Goal: Task Accomplishment & Management: Complete application form

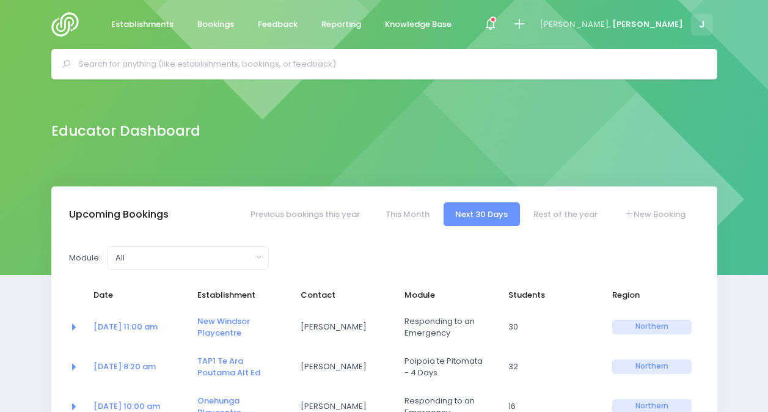
select select "5"
click at [660, 210] on link "New Booking" at bounding box center [654, 214] width 86 height 24
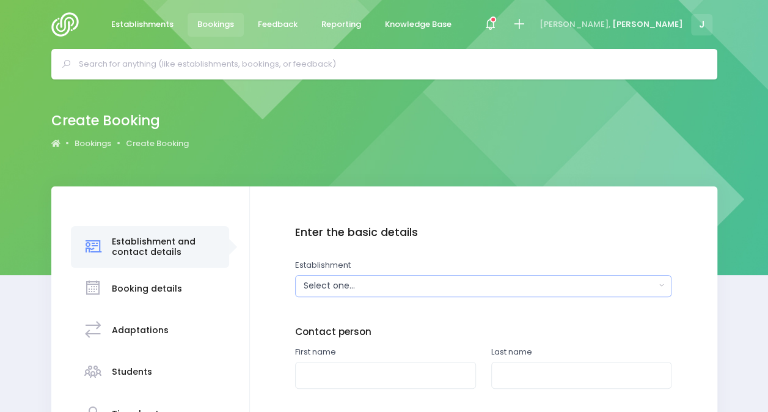
click at [325, 283] on div "Select one..." at bounding box center [480, 285] width 352 height 13
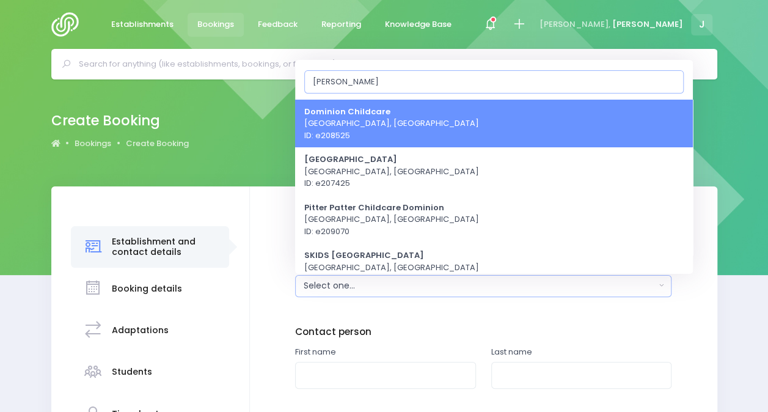
type input "domin"
click at [352, 115] on strong "Dominion Childcare" at bounding box center [347, 111] width 86 height 12
select select "208525"
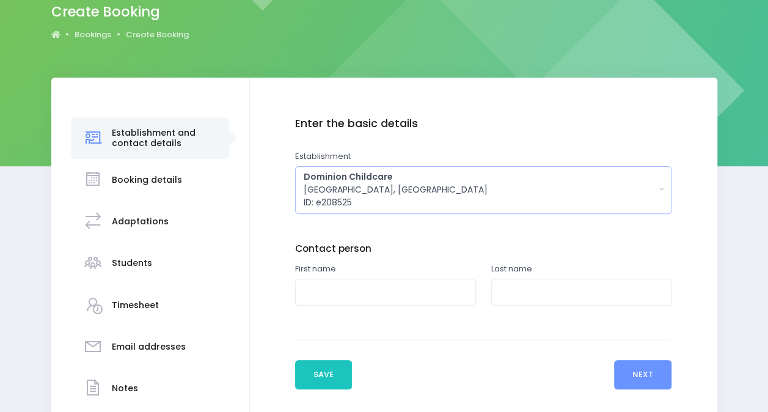
scroll to position [109, 0]
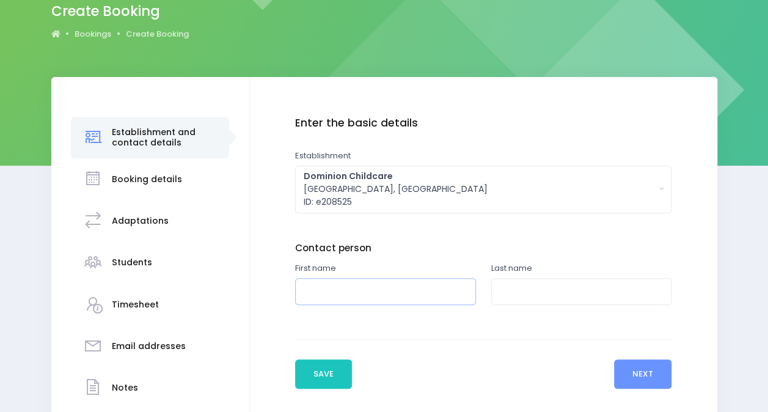
click at [371, 303] on input "text" at bounding box center [385, 291] width 181 height 27
type input "Melanie"
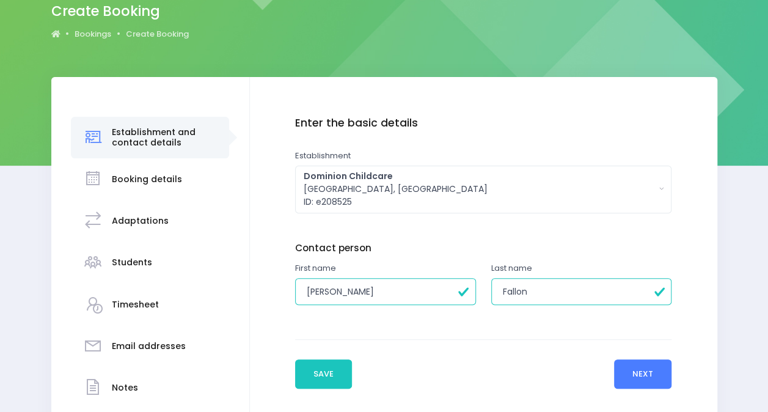
type input "Fallon"
click at [653, 373] on button "Next" at bounding box center [643, 373] width 58 height 29
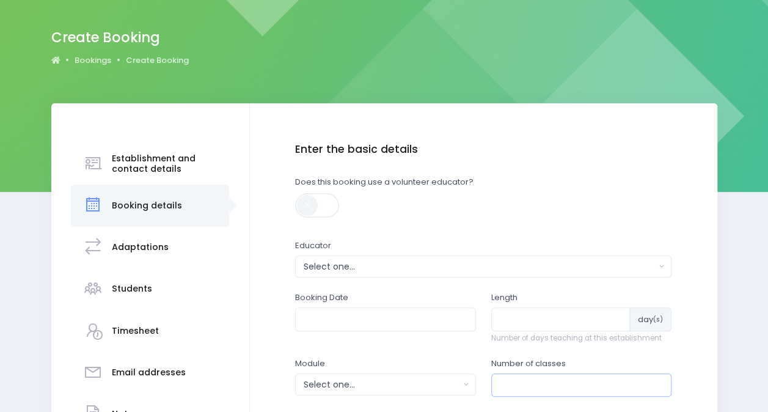
click at [653, 373] on input "number" at bounding box center [581, 384] width 181 height 23
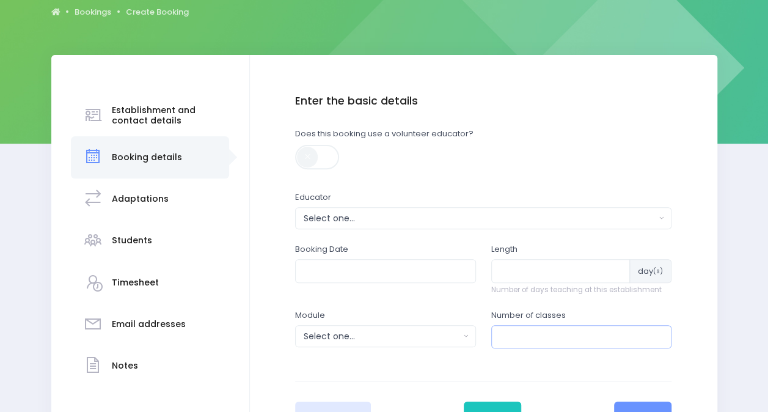
scroll to position [134, 0]
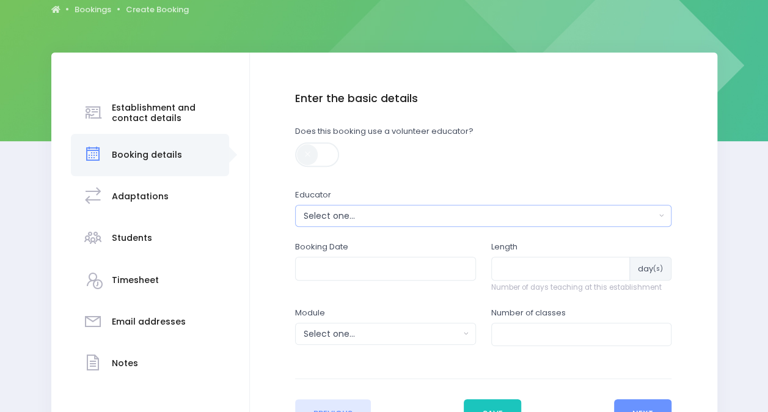
click at [392, 214] on div "Select one..." at bounding box center [480, 215] width 352 height 13
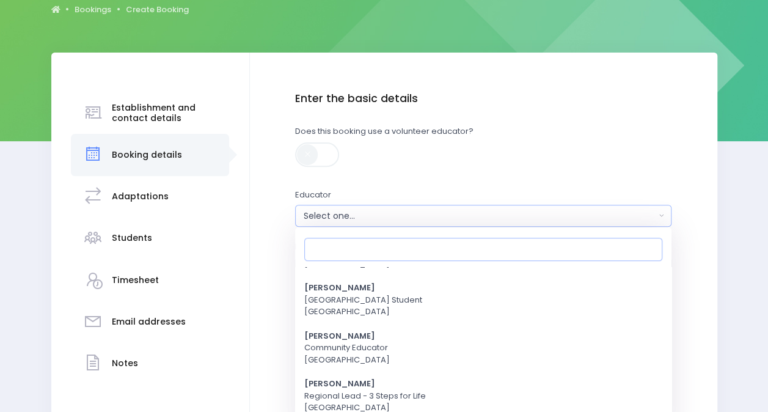
scroll to position [208, 0]
type input "je"
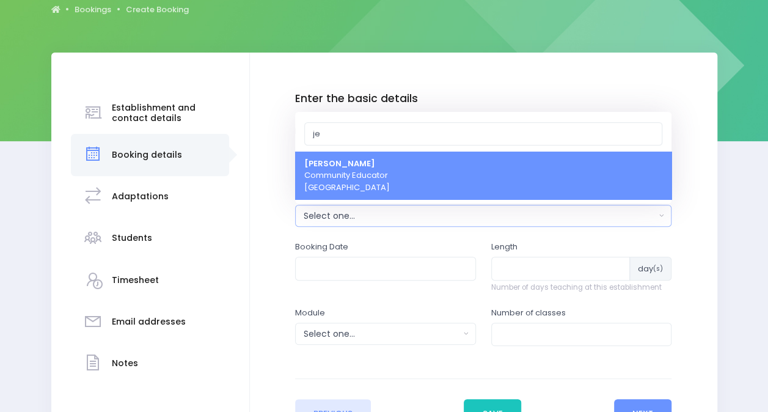
select select "351100"
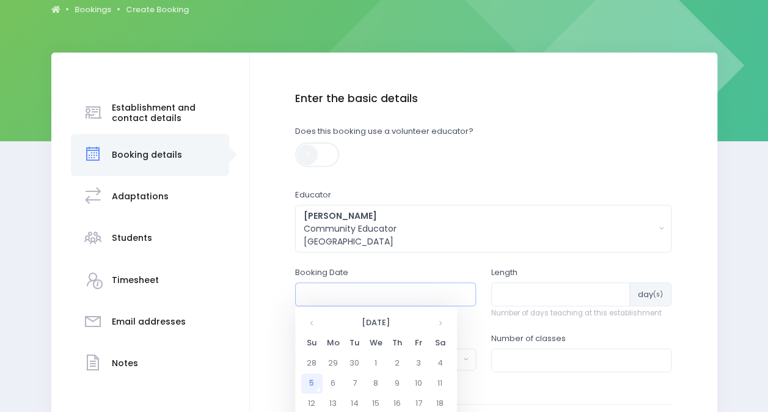
click at [430, 291] on input "text" at bounding box center [385, 293] width 181 height 23
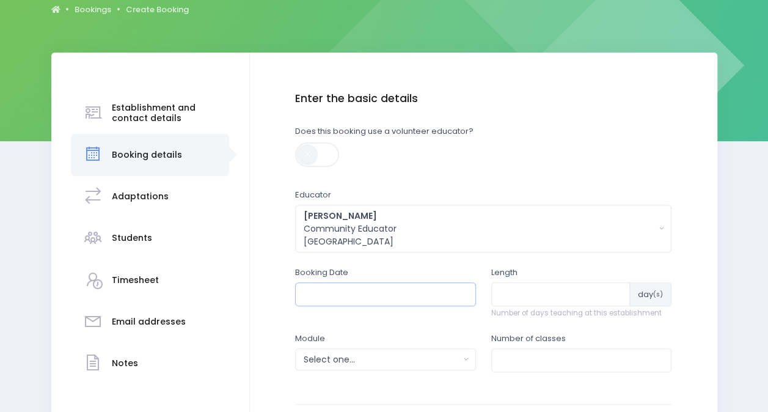
click at [430, 291] on input "text" at bounding box center [385, 293] width 181 height 23
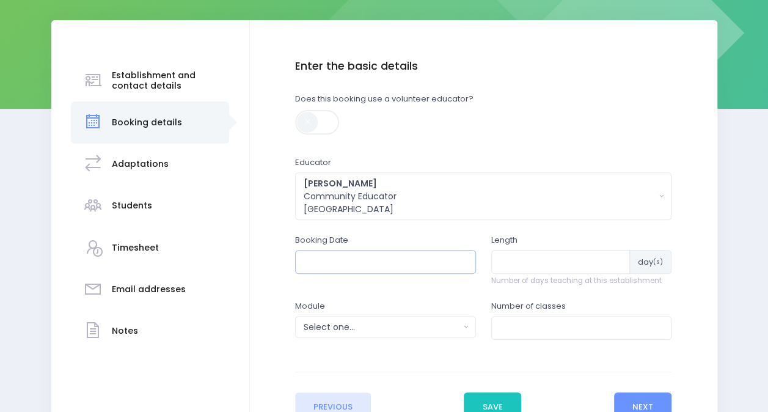
scroll to position [167, 0]
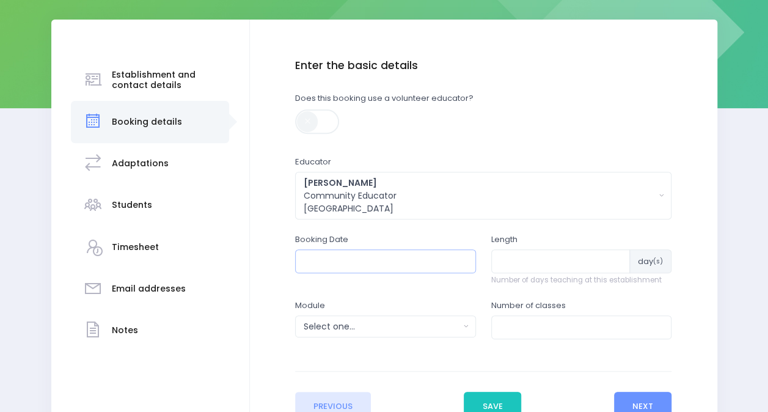
click at [439, 264] on input "text" at bounding box center [385, 260] width 181 height 23
click at [432, 261] on input "text" at bounding box center [385, 260] width 181 height 23
click at [326, 263] on input "text" at bounding box center [385, 260] width 181 height 23
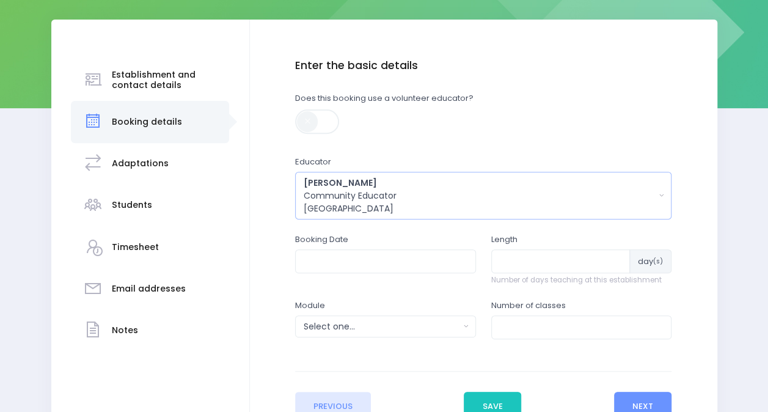
click at [404, 202] on div "Jess Bates Community Educator Northern Region" at bounding box center [480, 196] width 352 height 38
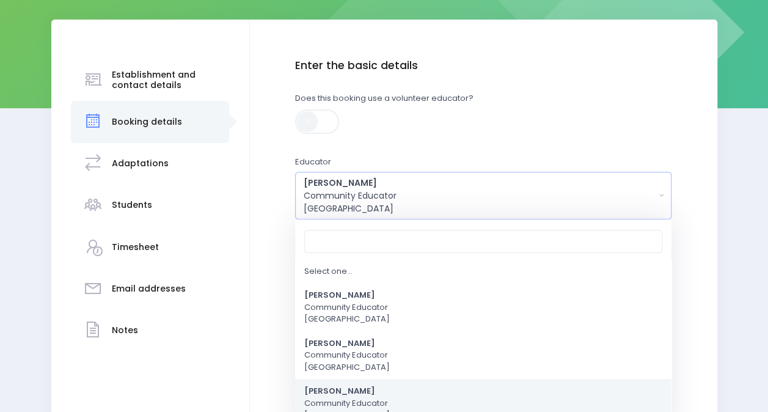
click at [264, 248] on div "Enter the basic details Establishment Select one... 'Api Fakakoloa 'Api Fakakol…" at bounding box center [483, 239] width 443 height 361
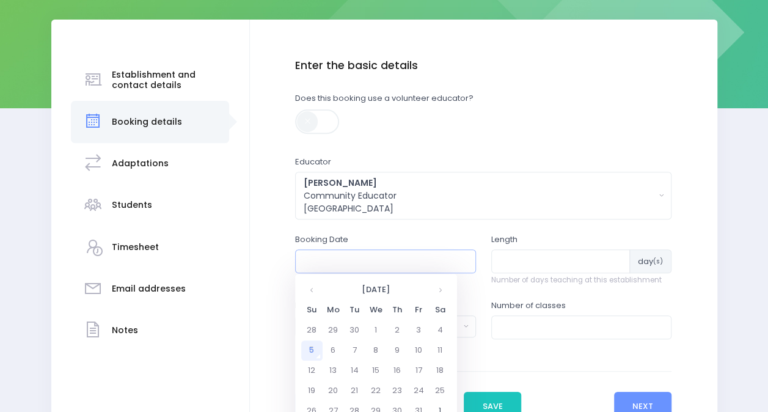
click at [343, 263] on input "text" at bounding box center [385, 260] width 181 height 23
click at [335, 348] on td "6" at bounding box center [332, 350] width 21 height 20
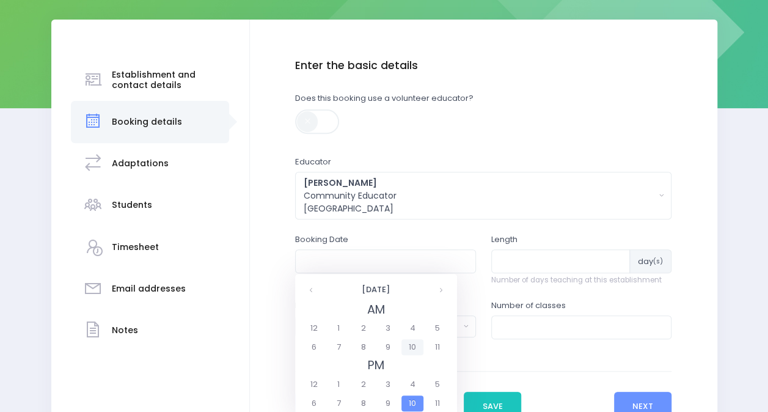
click at [412, 344] on span "10" at bounding box center [411, 347] width 21 height 16
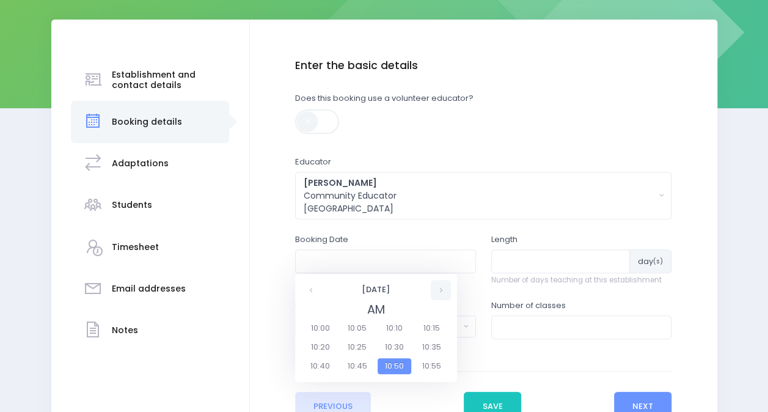
click at [443, 293] on th at bounding box center [441, 290] width 20 height 20
click at [327, 329] on span "11:00" at bounding box center [320, 328] width 34 height 16
type input "06/10/2025 11:00 AM"
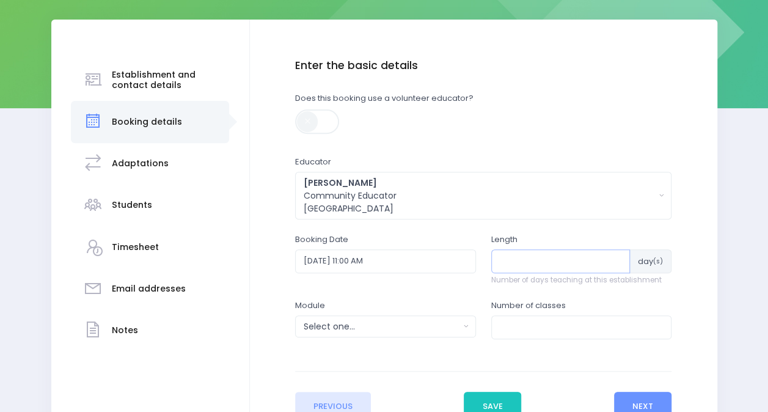
click at [561, 261] on input "number" at bounding box center [560, 260] width 139 height 23
type input "1"
click at [353, 333] on button "Select one..." at bounding box center [385, 326] width 181 height 22
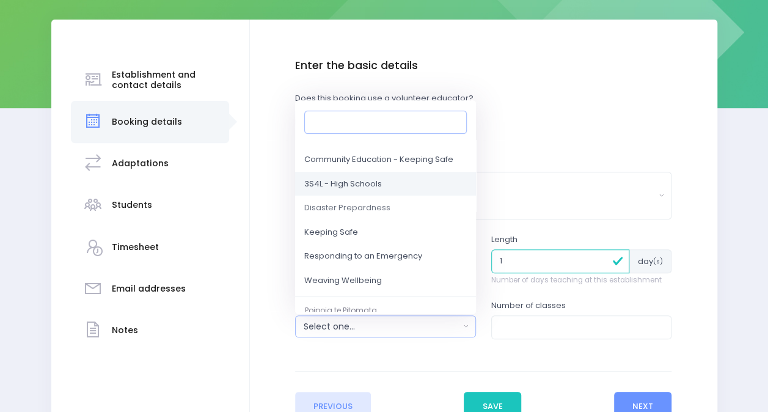
scroll to position [84, 0]
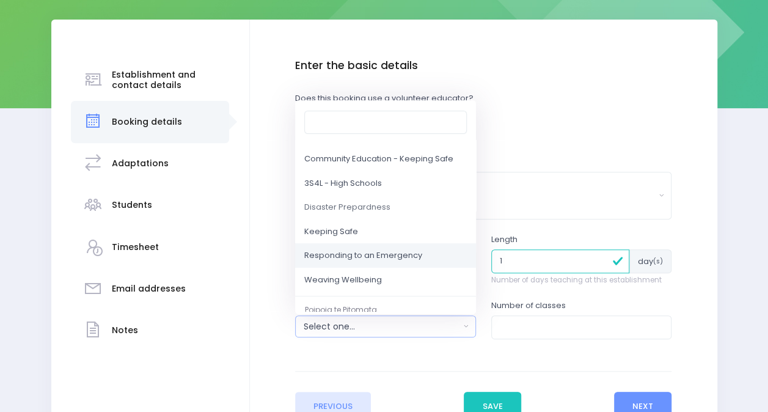
click at [356, 246] on link "Responding to an Emergency" at bounding box center [385, 256] width 181 height 24
select select "Responding to an Emergency"
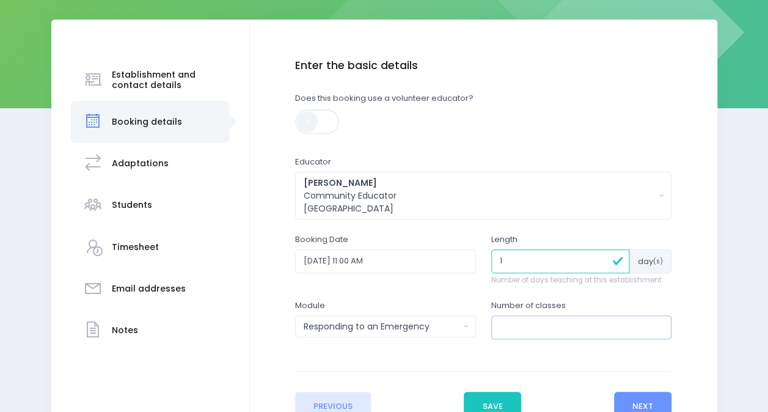
click at [525, 329] on input "number" at bounding box center [581, 326] width 181 height 23
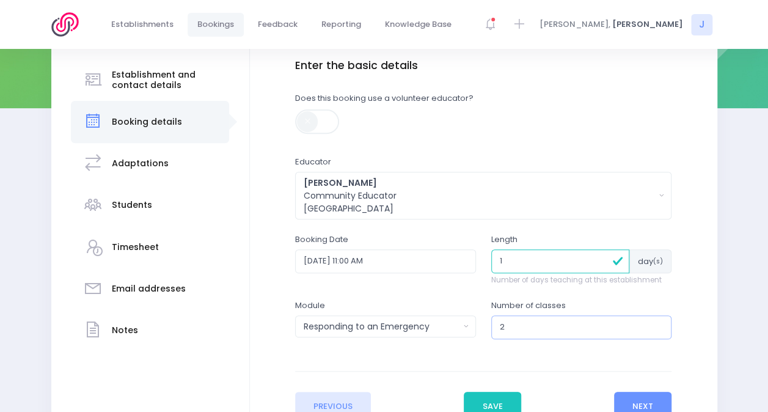
scroll to position [269, 0]
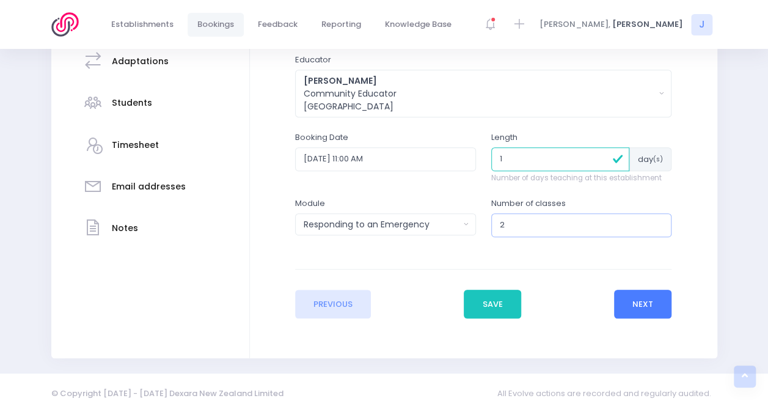
type input "2"
click at [645, 304] on button "Next" at bounding box center [643, 303] width 58 height 29
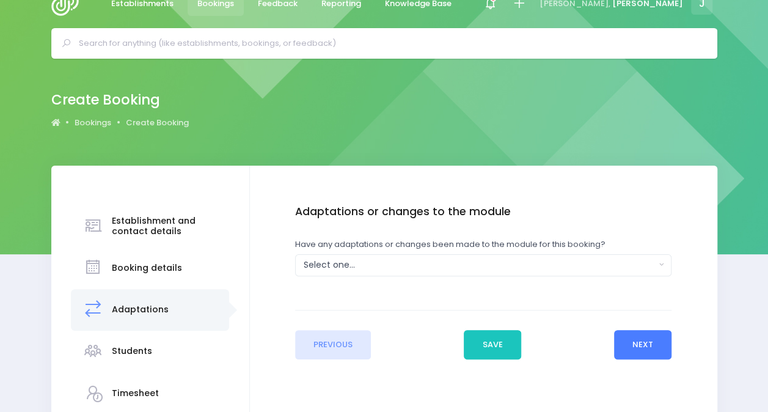
scroll to position [0, 0]
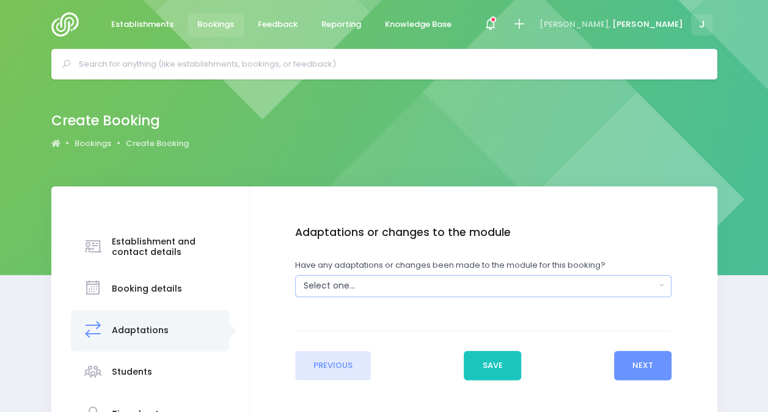
click at [470, 280] on div "Select one..." at bounding box center [480, 285] width 352 height 13
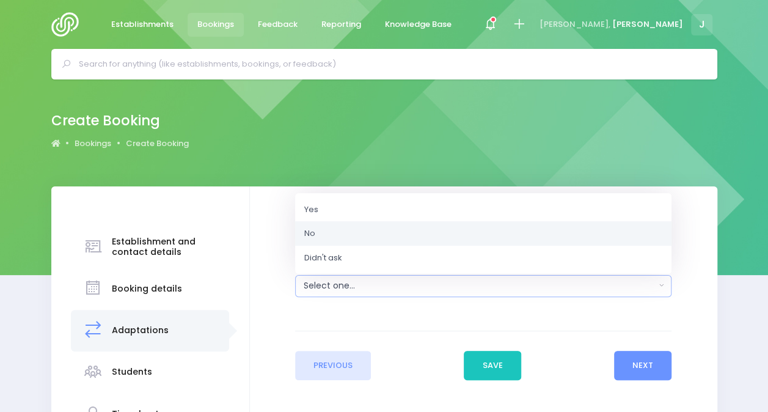
click at [447, 236] on link "No" at bounding box center [483, 233] width 376 height 24
select select "No"
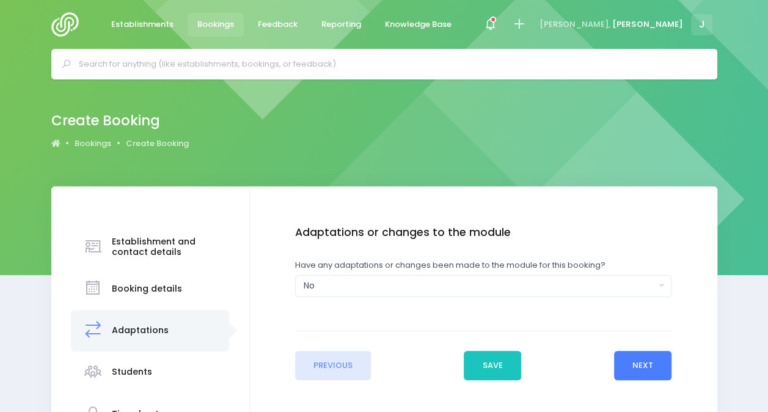
click at [641, 363] on button "Next" at bounding box center [643, 365] width 58 height 29
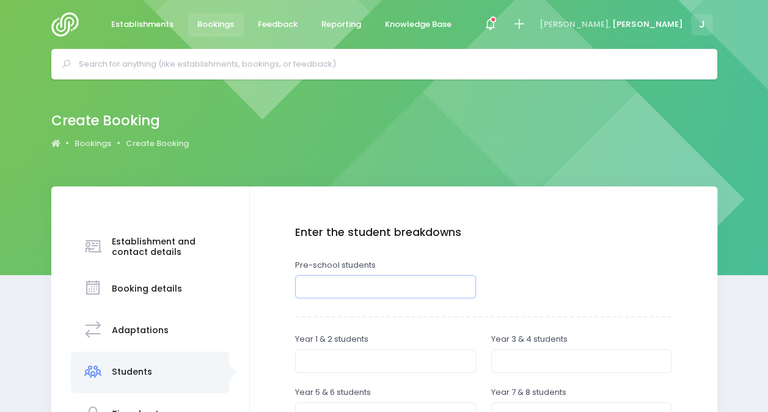
click at [452, 293] on input "number" at bounding box center [385, 286] width 181 height 23
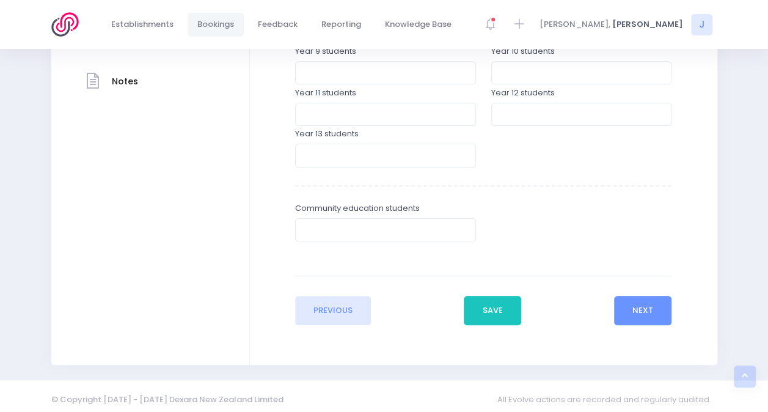
scroll to position [416, 0]
type input "32"
click at [653, 315] on button "Next" at bounding box center [643, 309] width 58 height 29
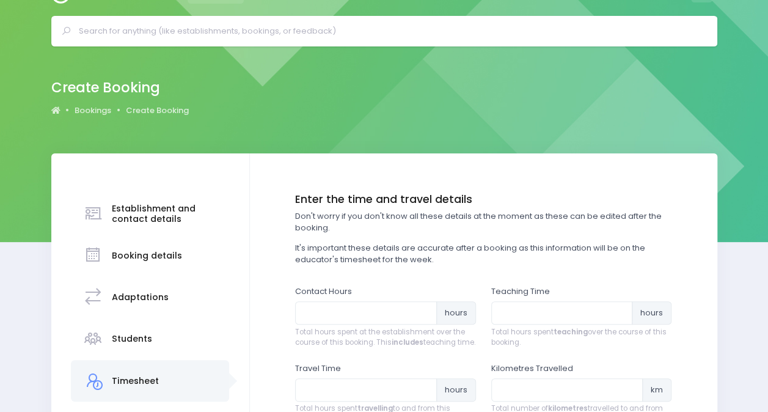
scroll to position [0, 0]
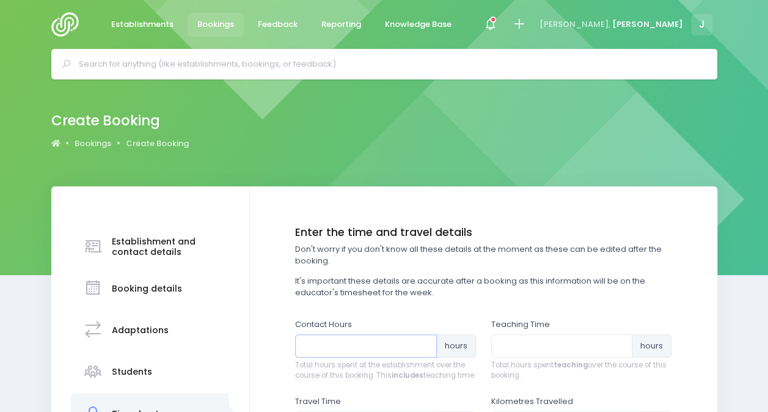
click at [393, 343] on input "number" at bounding box center [366, 345] width 142 height 23
type input "2"
click at [522, 340] on input "number" at bounding box center [562, 345] width 142 height 23
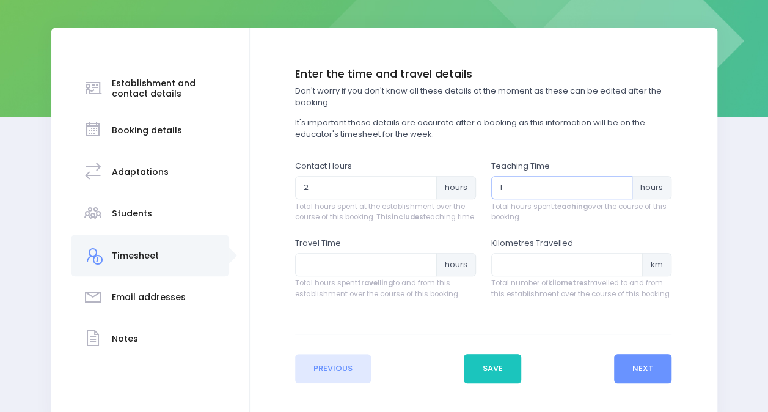
scroll to position [161, 0]
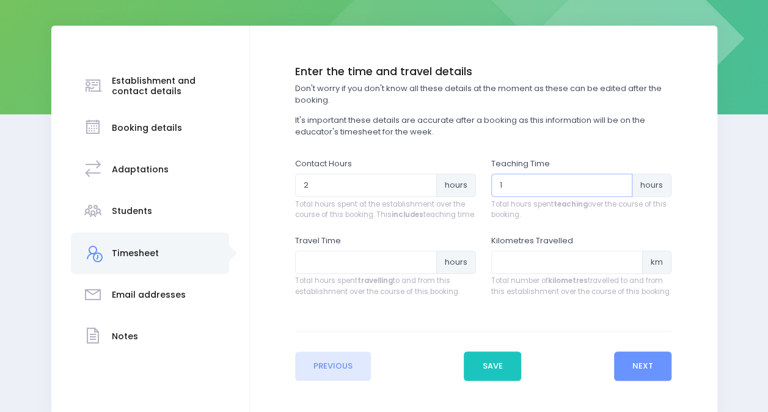
type input "1"
click at [360, 274] on input "number" at bounding box center [366, 261] width 142 height 23
type input "1.5"
click at [510, 268] on input "number" at bounding box center [567, 261] width 152 height 23
type input "40"
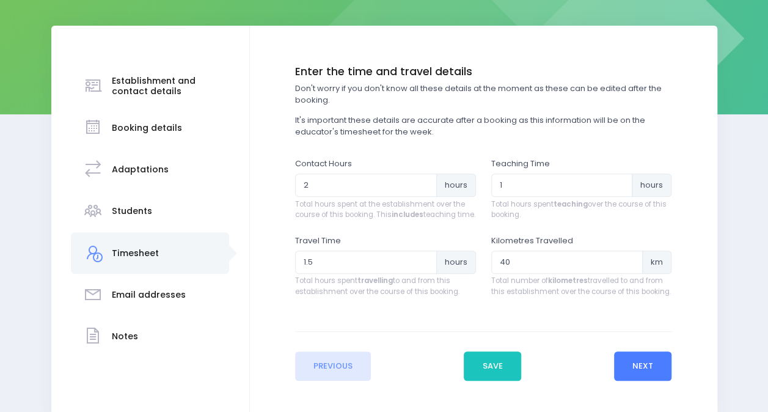
click at [633, 371] on button "Next" at bounding box center [643, 365] width 58 height 29
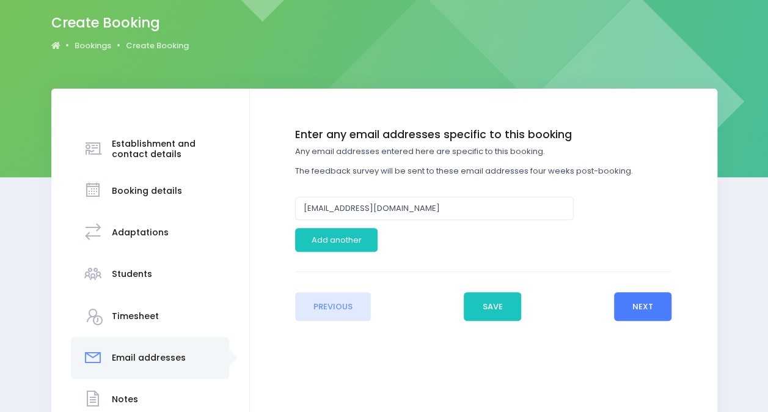
scroll to position [99, 0]
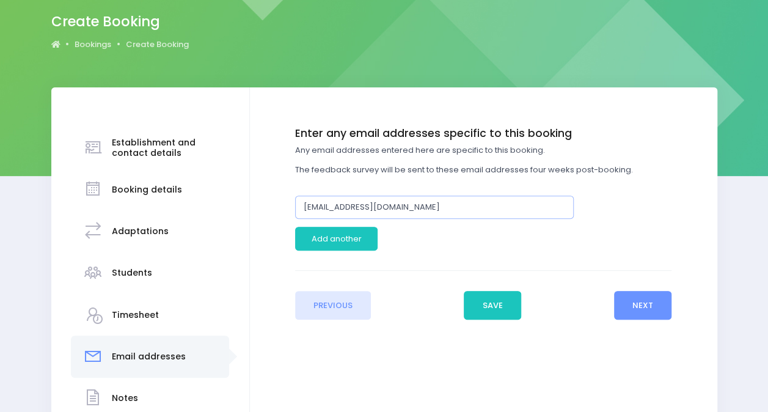
drag, startPoint x: 471, startPoint y: 204, endPoint x: 244, endPoint y: 196, distance: 227.9
click at [244, 196] on div "Establishment and contact details Booking details Adaptations" at bounding box center [384, 272] width 666 height 371
paste input "ilto:melaniefallon@xtra.co"
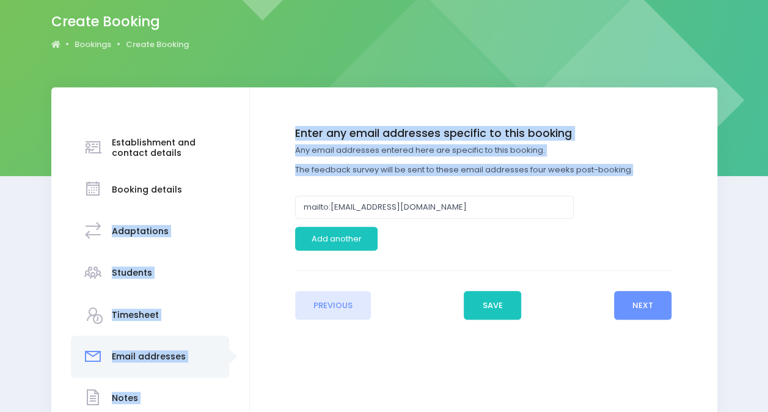
drag, startPoint x: 244, startPoint y: 196, endPoint x: 332, endPoint y: 206, distance: 89.2
click at [332, 206] on div "Establishment and contact details Booking details Adaptations" at bounding box center [384, 272] width 666 height 371
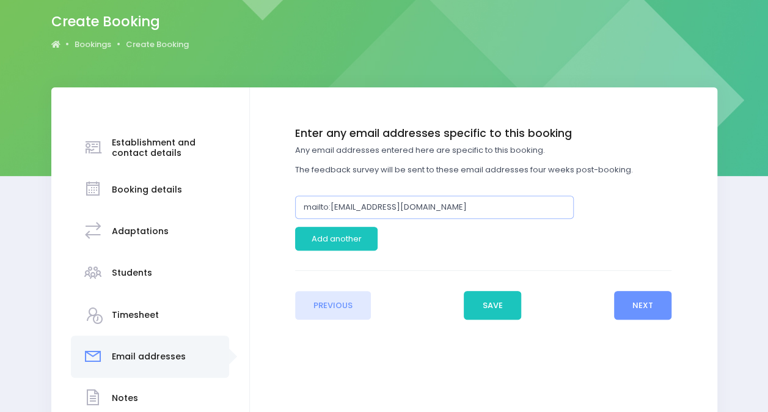
click at [332, 206] on input "mailto:melaniefallon@xtra.co.nz" at bounding box center [434, 206] width 278 height 23
drag, startPoint x: 329, startPoint y: 208, endPoint x: 290, endPoint y: 208, distance: 39.1
click at [290, 208] on div "mailto:melaniefallon@xtra.co.nz" at bounding box center [434, 206] width 294 height 23
type input "melaniefallon@xtra.co.nz"
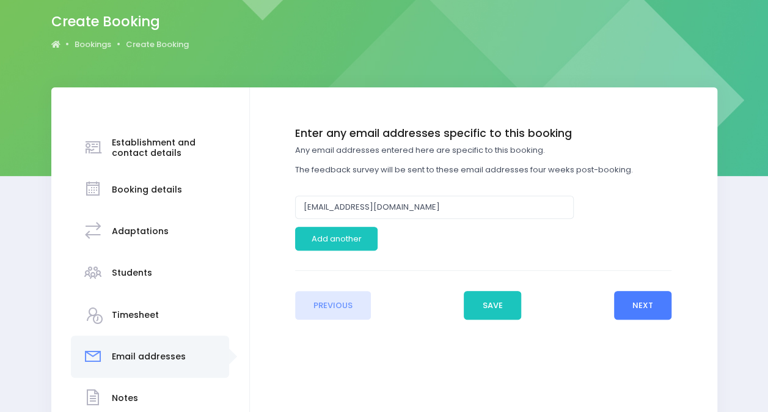
click at [657, 306] on button "Next" at bounding box center [643, 305] width 58 height 29
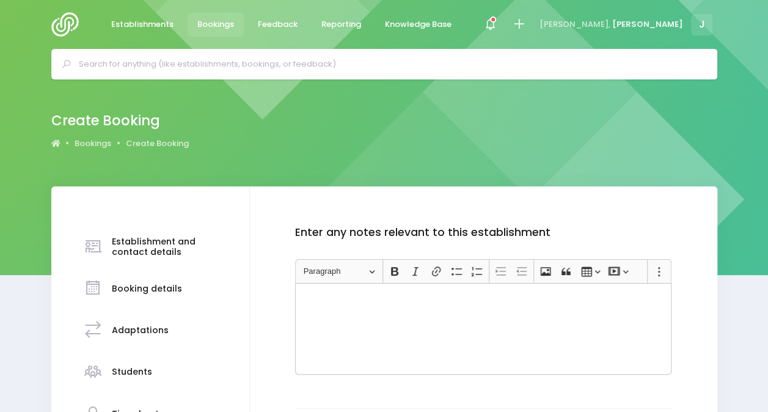
scroll to position [200, 0]
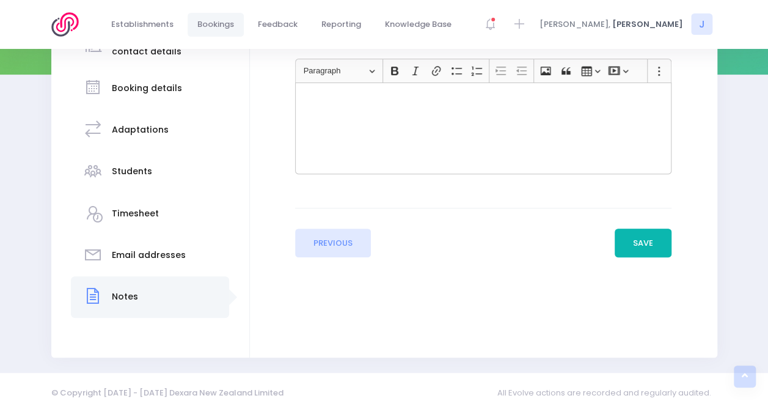
click at [638, 244] on button "Save" at bounding box center [642, 242] width 57 height 29
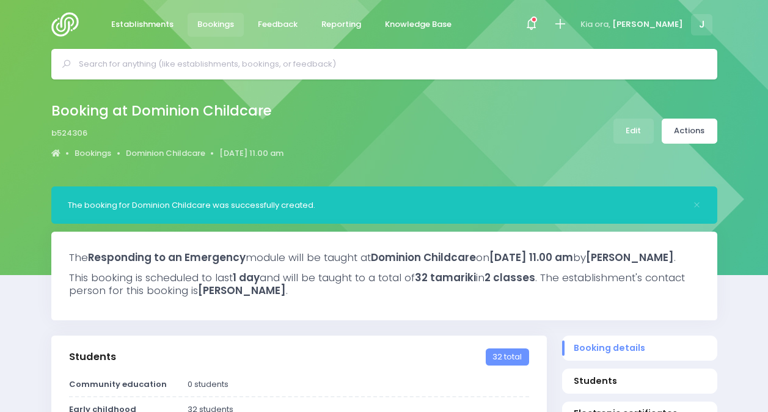
select select "5"
click at [693, 131] on link "Actions" at bounding box center [689, 130] width 56 height 25
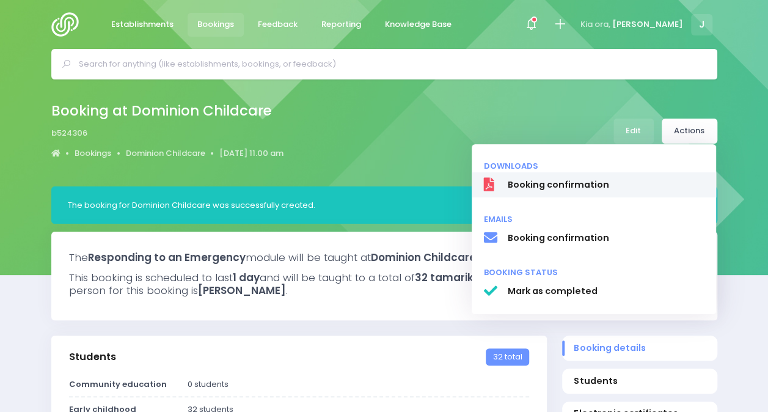
click at [603, 187] on span "Booking confirmation" at bounding box center [605, 184] width 197 height 13
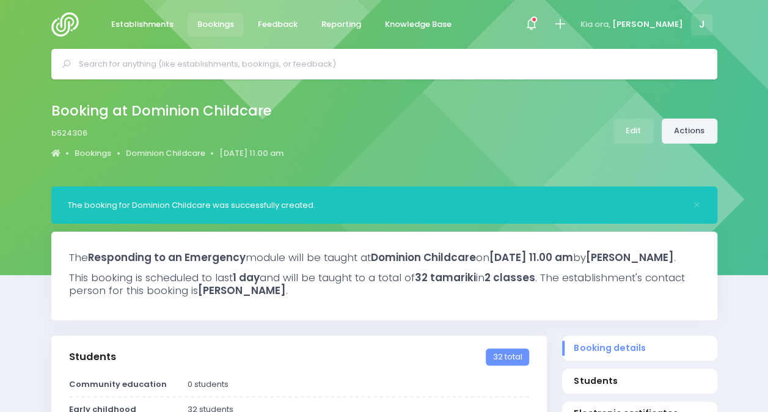
click at [695, 129] on link "Actions" at bounding box center [689, 130] width 56 height 25
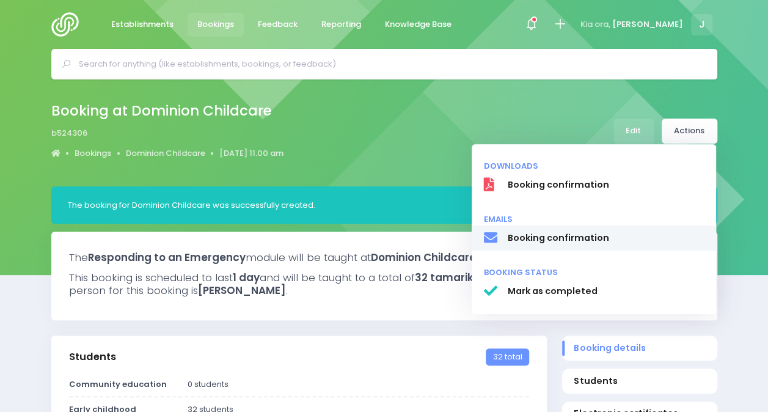
click at [610, 239] on span "Booking confirmation" at bounding box center [605, 237] width 197 height 13
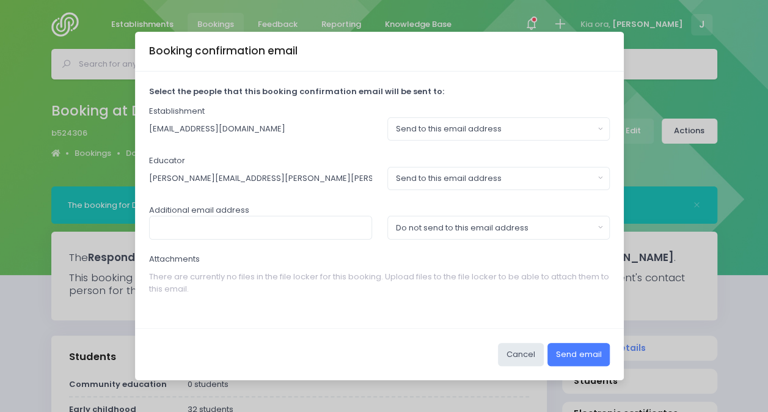
click at [561, 348] on button "Send email" at bounding box center [578, 354] width 62 height 23
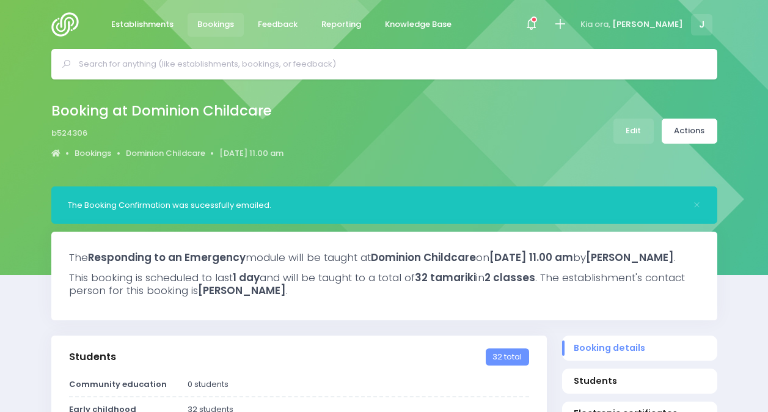
select select "5"
click at [195, 65] on input "text" at bounding box center [389, 64] width 621 height 18
click at [567, 22] on icon at bounding box center [560, 24] width 14 height 14
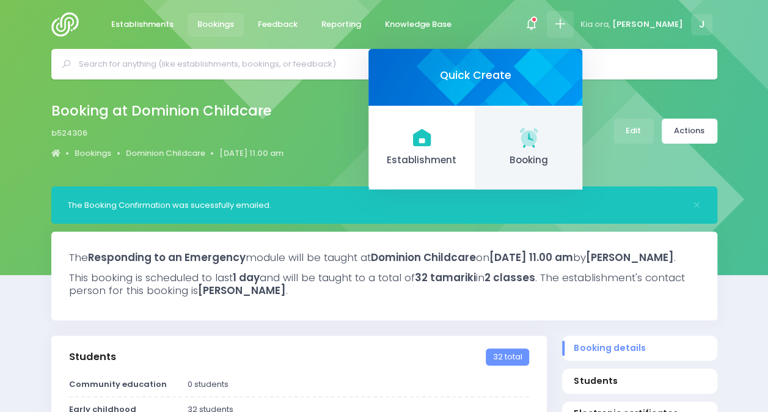
click at [557, 149] on link "Booking" at bounding box center [528, 148] width 107 height 84
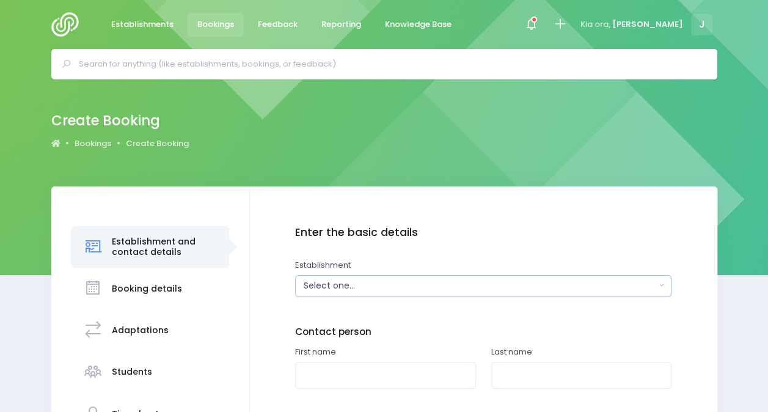
click at [401, 285] on div "Select one..." at bounding box center [480, 285] width 352 height 13
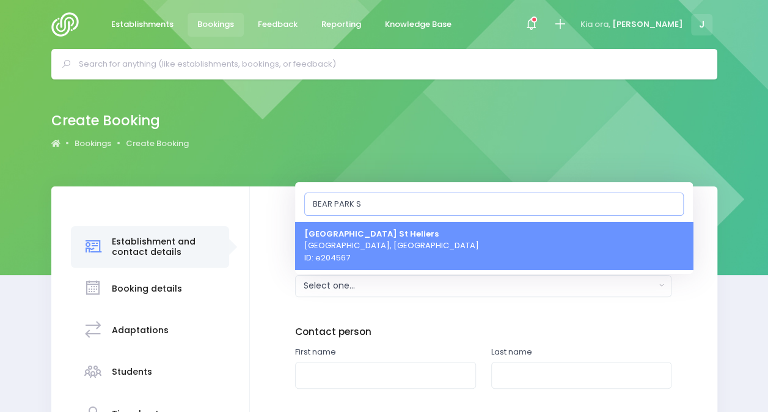
type input "BEAR PARK ST"
select select "204567"
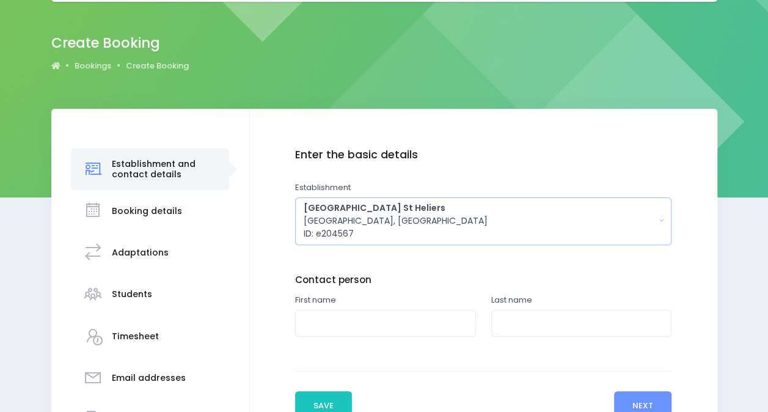
scroll to position [81, 0]
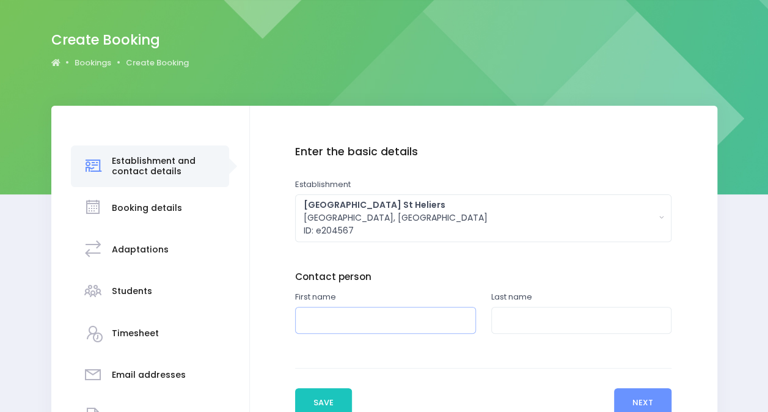
click at [413, 316] on input "text" at bounding box center [385, 320] width 181 height 27
type input "j"
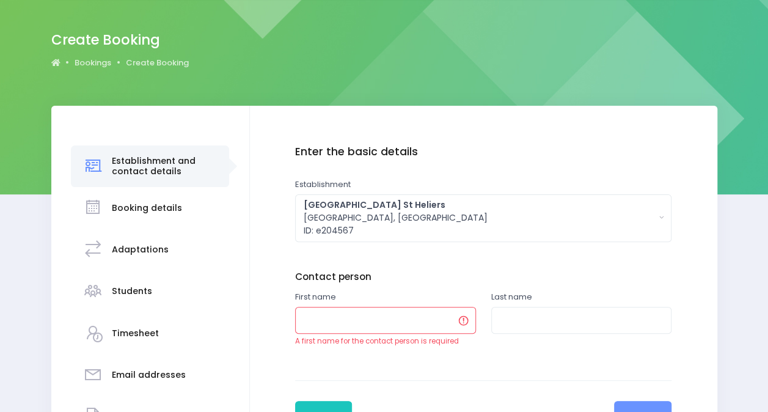
click at [413, 316] on input "text" at bounding box center [385, 320] width 181 height 27
click at [416, 364] on div "Enter the basic details Establishment Select one... 'Api Fakakoloa 'Api Fakakol…" at bounding box center [483, 257] width 376 height 225
click at [376, 313] on input "text" at bounding box center [385, 320] width 181 height 27
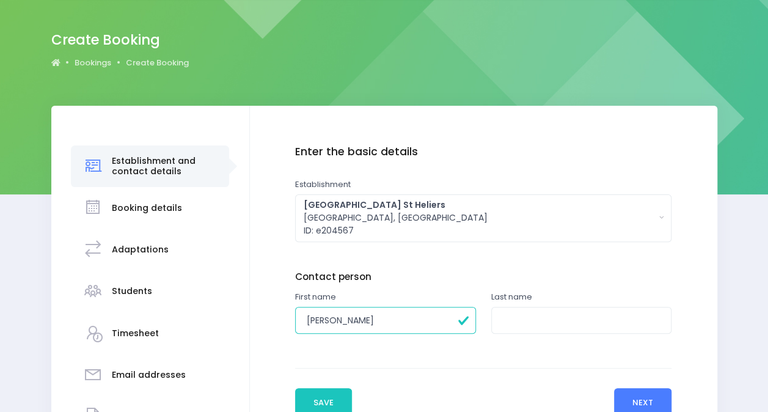
type input "Evelyn"
click at [624, 406] on button "Next" at bounding box center [643, 402] width 58 height 29
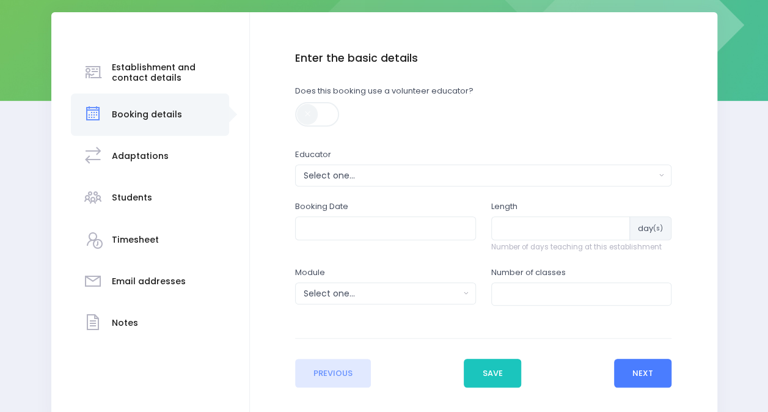
scroll to position [173, 0]
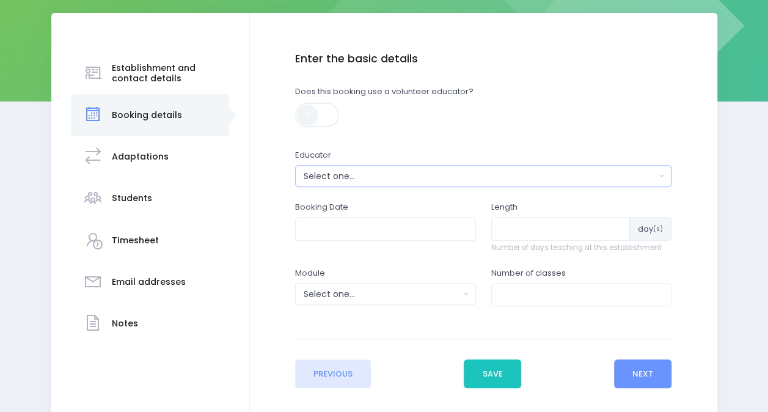
click at [363, 178] on div "Select one..." at bounding box center [480, 176] width 352 height 13
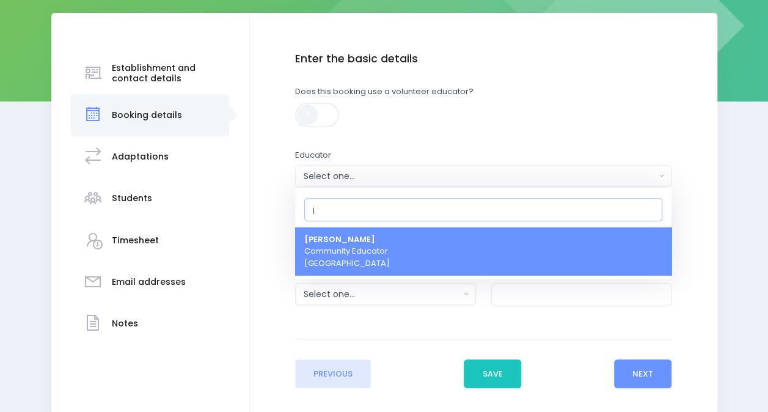
type input "je"
select select "351100"
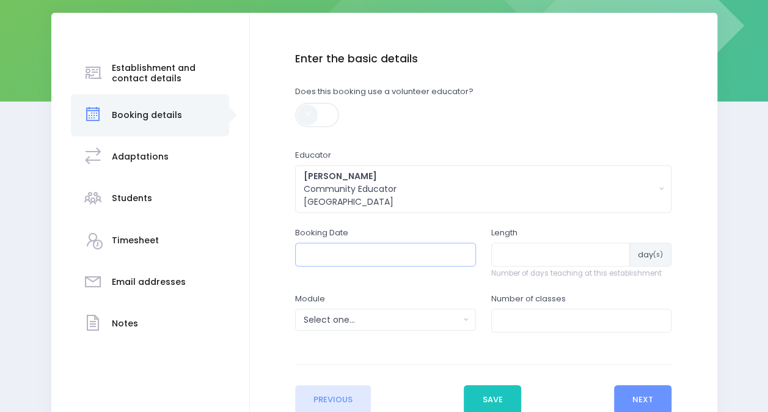
click at [382, 249] on input "text" at bounding box center [385, 253] width 181 height 23
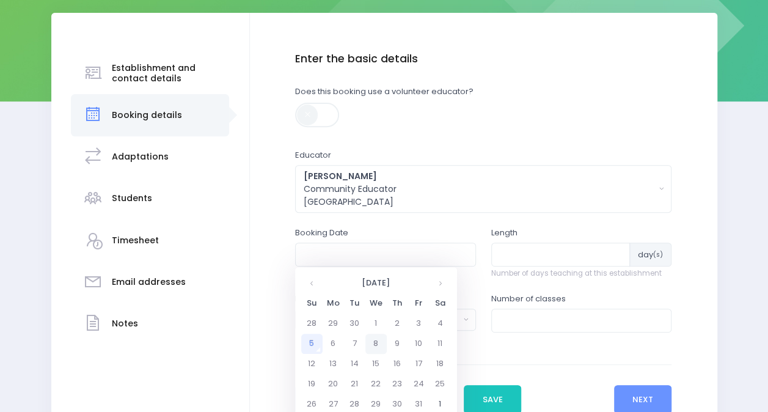
click at [373, 343] on td "8" at bounding box center [375, 343] width 21 height 20
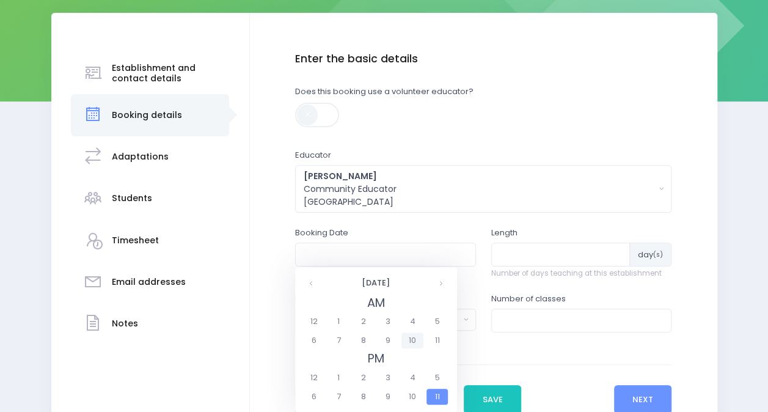
click at [414, 341] on span "10" at bounding box center [411, 340] width 21 height 16
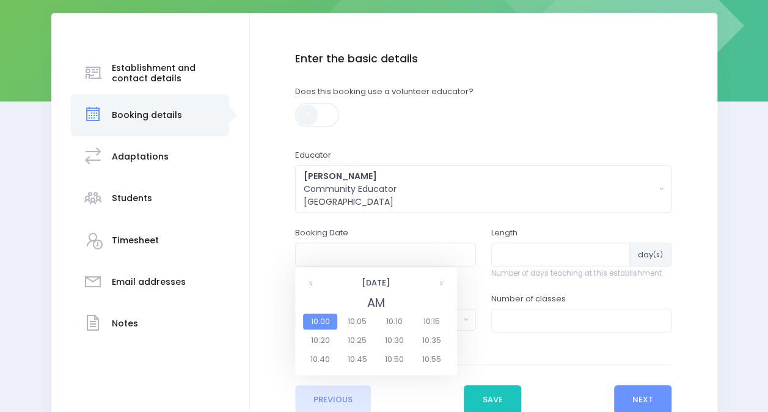
click at [327, 319] on span "10:00" at bounding box center [320, 321] width 34 height 16
type input "08/10/2025 10:00 AM"
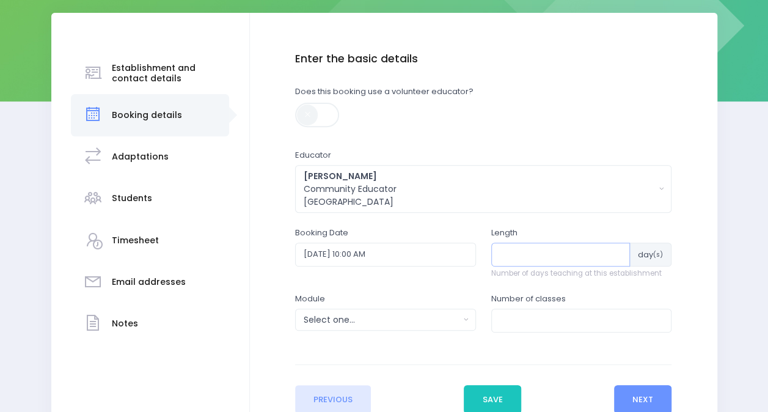
click at [572, 253] on input "number" at bounding box center [560, 253] width 139 height 23
type input "1"
click at [391, 319] on div "Select one..." at bounding box center [382, 319] width 156 height 13
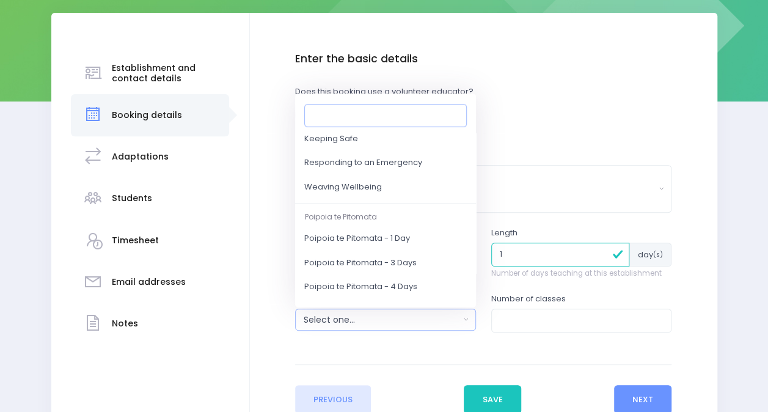
scroll to position [171, 0]
click at [388, 160] on span "Responding to an Emergency" at bounding box center [363, 162] width 118 height 12
select select "Responding to an Emergency"
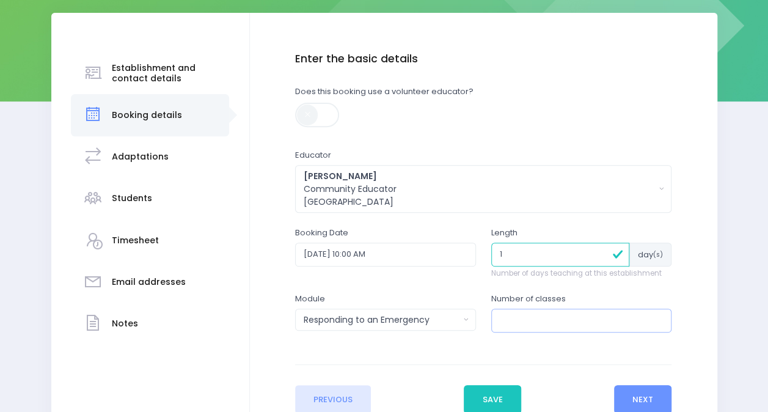
click at [525, 319] on input "number" at bounding box center [581, 319] width 181 height 23
type input "2"
click at [640, 396] on button "Next" at bounding box center [643, 399] width 58 height 29
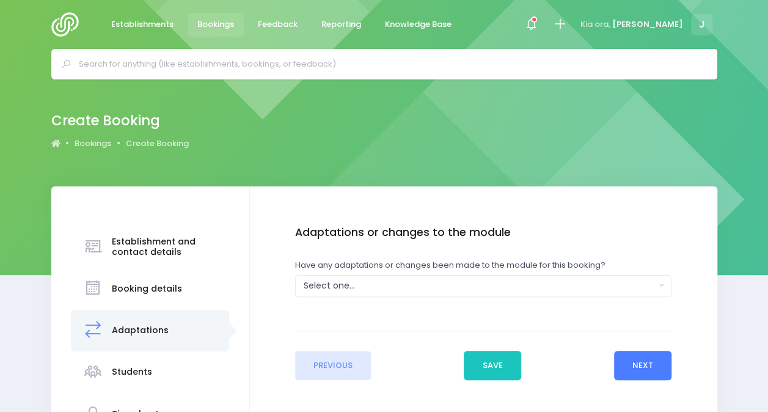
scroll to position [10, 0]
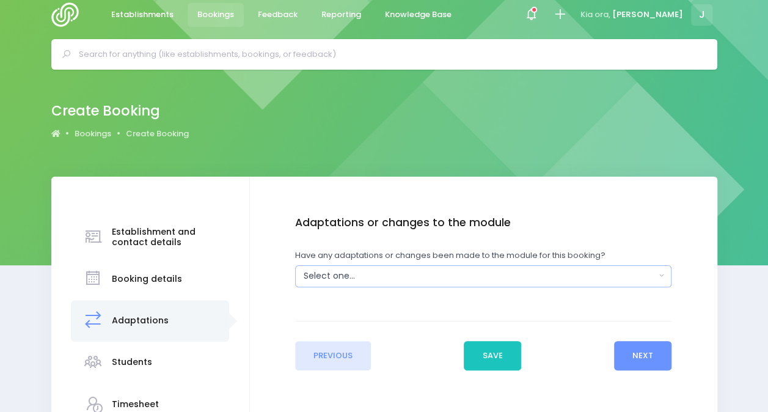
click at [508, 277] on div "Select one..." at bounding box center [480, 275] width 352 height 13
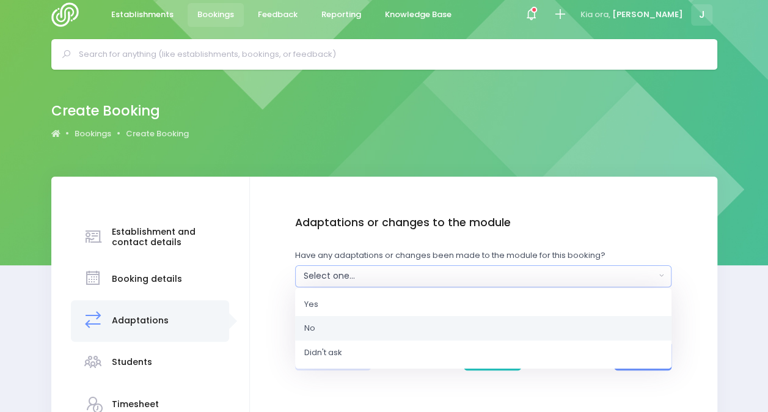
click at [472, 318] on link "No" at bounding box center [483, 328] width 376 height 24
select select "No"
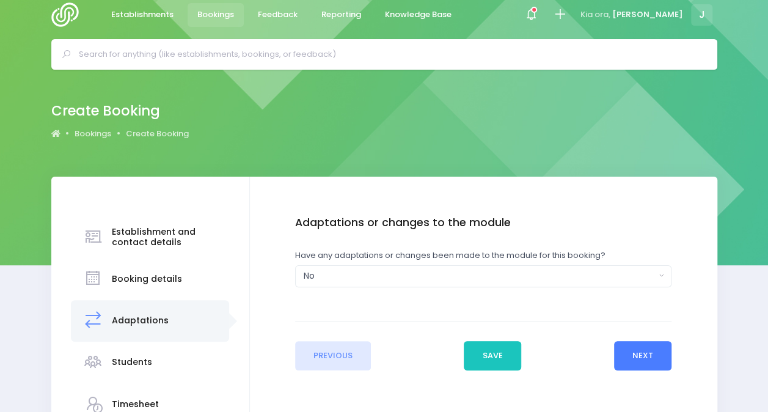
click at [642, 364] on button "Next" at bounding box center [643, 355] width 58 height 29
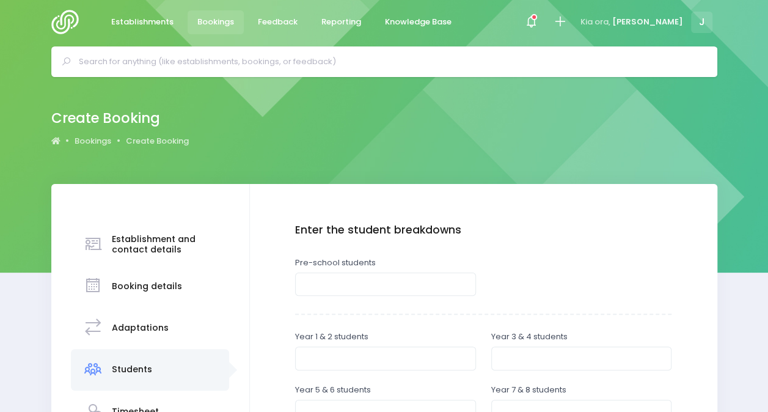
scroll to position [0, 0]
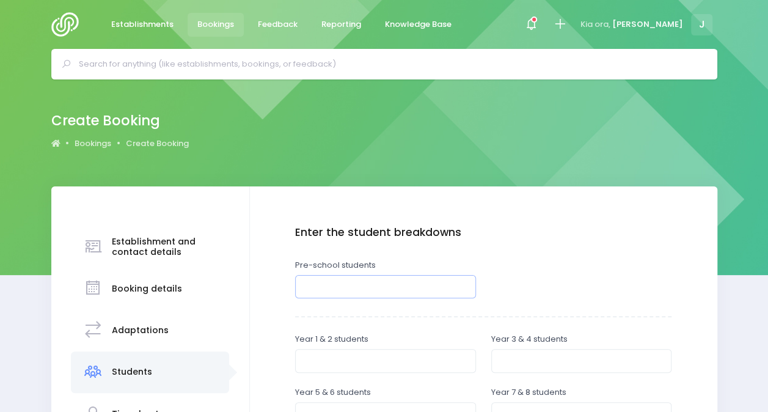
click at [382, 283] on input "number" at bounding box center [385, 286] width 181 height 23
type input "40"
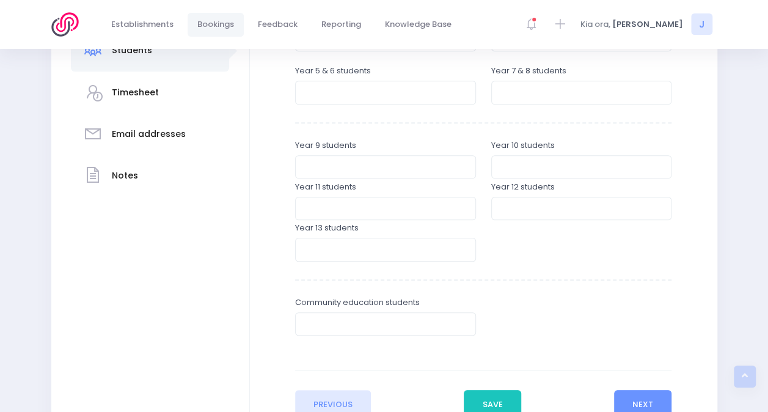
scroll to position [422, 0]
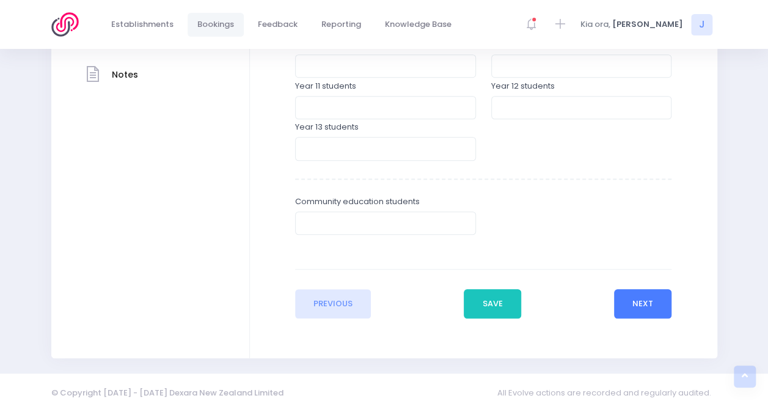
click at [656, 302] on button "Next" at bounding box center [643, 303] width 58 height 29
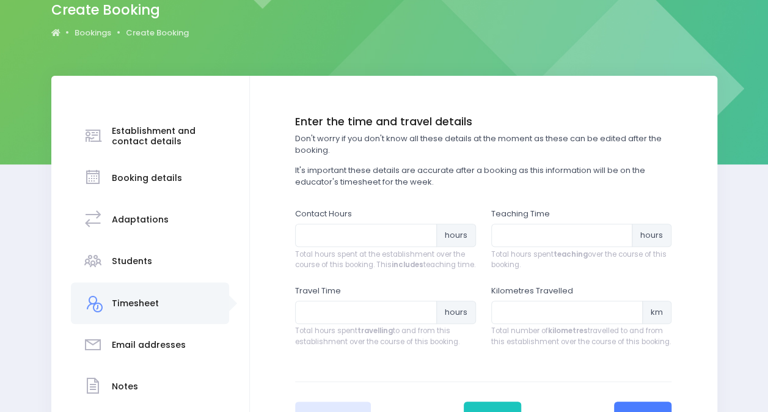
scroll to position [111, 0]
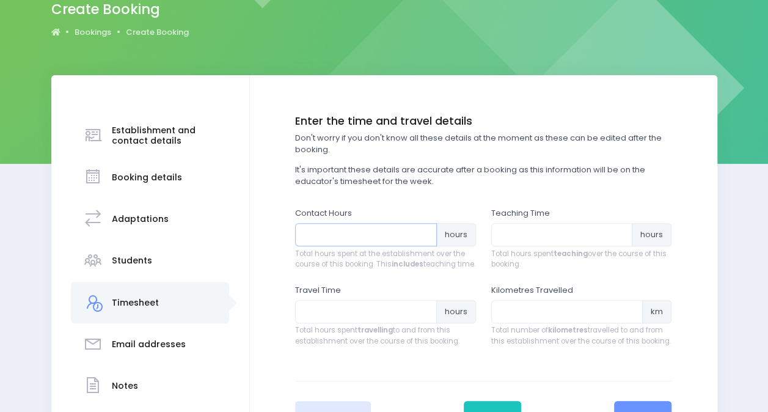
click at [393, 241] on input "number" at bounding box center [366, 234] width 142 height 23
type input "2"
type input "1"
click at [539, 227] on input "number" at bounding box center [562, 234] width 142 height 23
click at [363, 243] on input "1" at bounding box center [366, 234] width 142 height 23
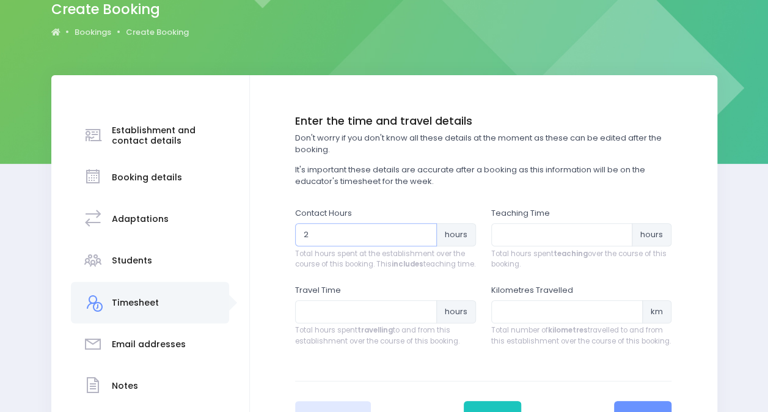
type input "2"
click at [525, 237] on input "number" at bounding box center [562, 234] width 142 height 23
type input "1"
click at [399, 319] on input "number" at bounding box center [366, 311] width 142 height 23
click at [399, 319] on input "1" at bounding box center [366, 311] width 142 height 23
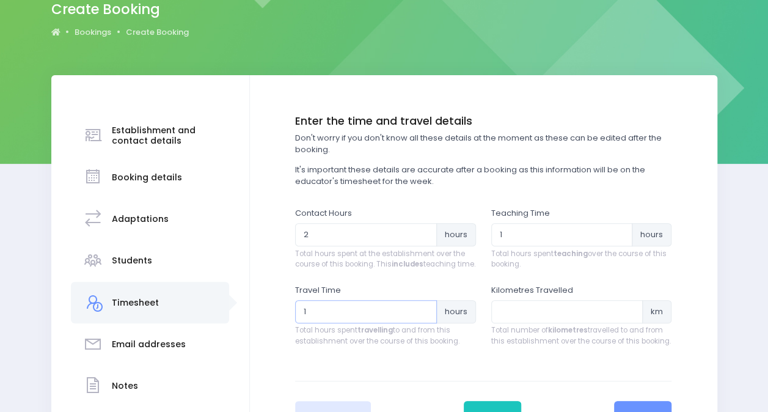
type input "1"
click at [579, 322] on input "number" at bounding box center [567, 311] width 152 height 23
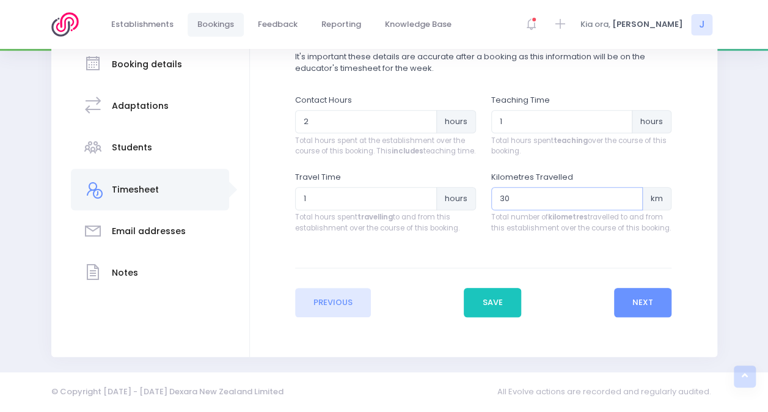
drag, startPoint x: 514, startPoint y: 199, endPoint x: 490, endPoint y: 200, distance: 23.2
click at [491, 200] on input "30" at bounding box center [567, 198] width 152 height 23
type input "25"
click at [647, 298] on button "Next" at bounding box center [643, 302] width 58 height 29
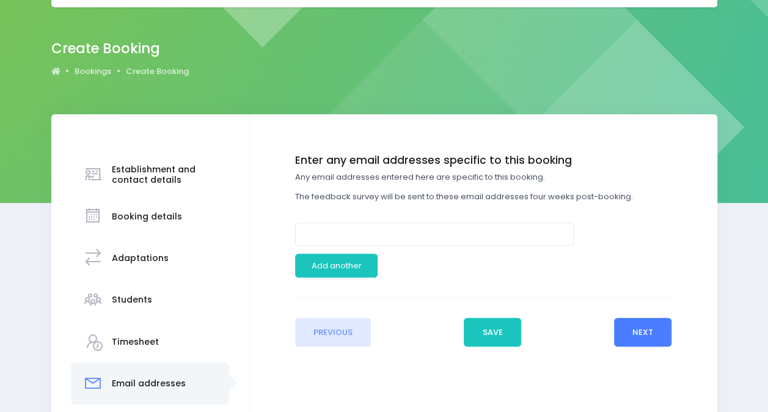
scroll to position [0, 0]
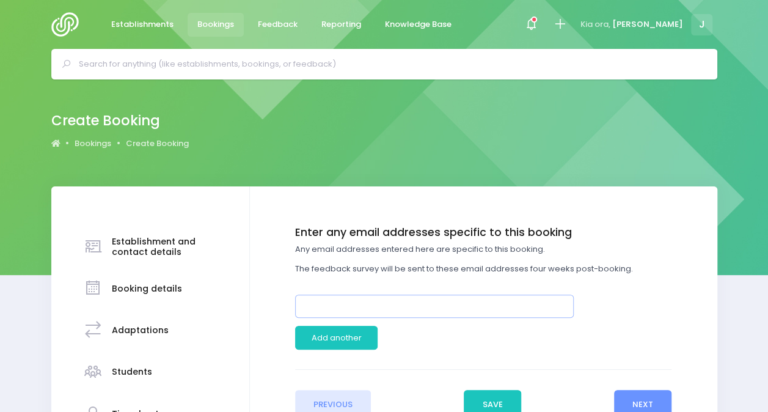
click at [476, 299] on input "email" at bounding box center [434, 305] width 278 height 23
type input "s"
paste input "[EMAIL_ADDRESS][DOMAIN_NAME]"
type input "[EMAIL_ADDRESS][DOMAIN_NAME]"
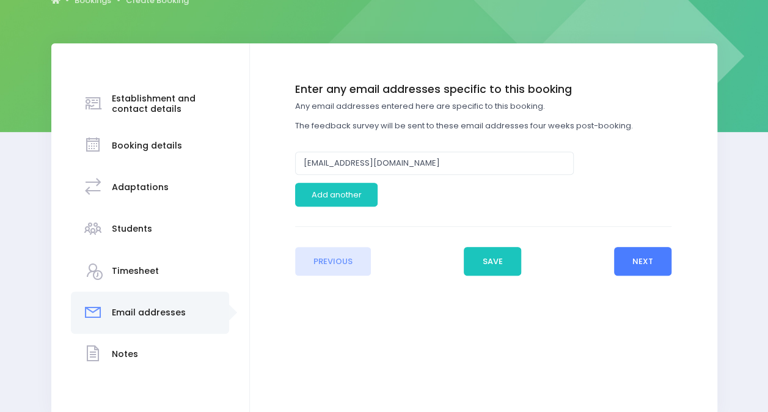
click at [649, 268] on button "Next" at bounding box center [643, 261] width 58 height 29
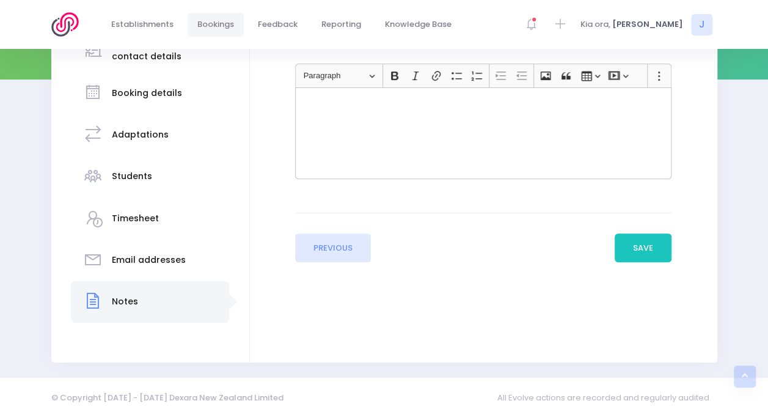
scroll to position [200, 0]
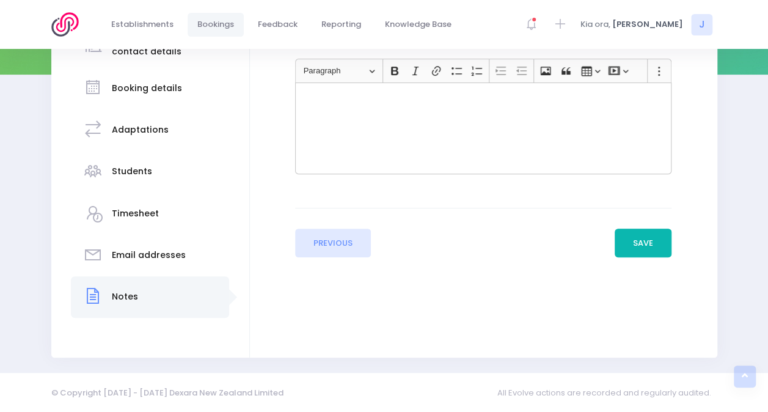
click at [641, 239] on button "Save" at bounding box center [642, 242] width 57 height 29
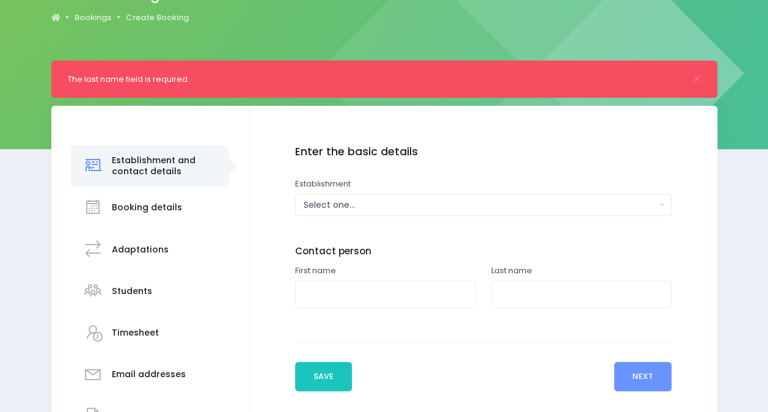
scroll to position [125, 0]
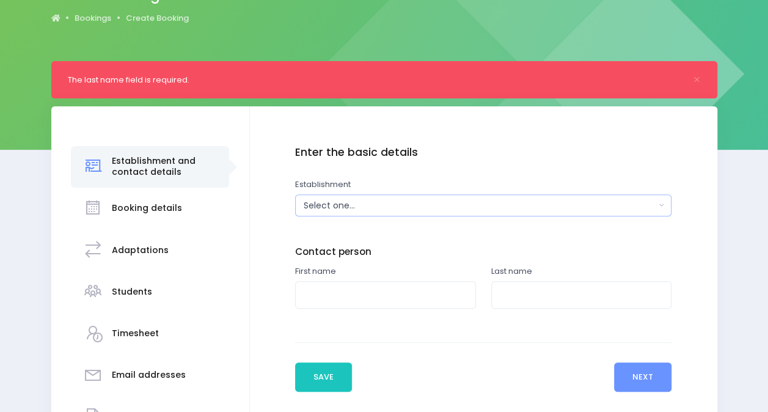
click at [498, 208] on div "Select one..." at bounding box center [480, 205] width 352 height 13
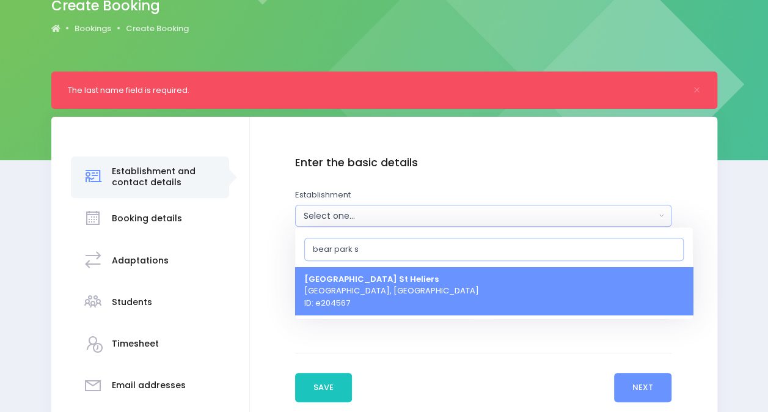
type input "bear park st"
select select "204567"
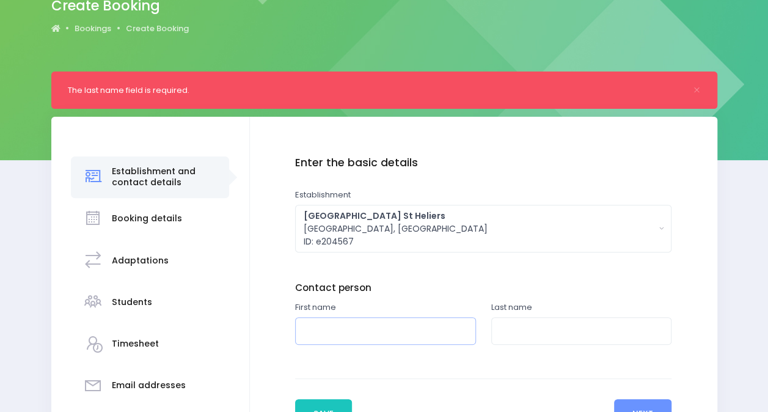
click at [439, 333] on input "text" at bounding box center [385, 330] width 181 height 27
type input "Evelyn"
click at [750, 271] on div "The last name field is required. Establishment and contact details Booking deta…" at bounding box center [384, 279] width 768 height 416
click at [525, 331] on input "text" at bounding box center [581, 330] width 181 height 27
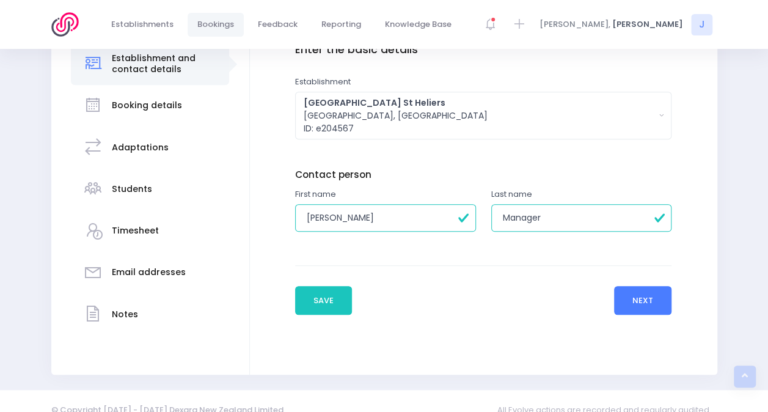
type input "Manager"
click at [639, 303] on button "Next" at bounding box center [643, 300] width 58 height 29
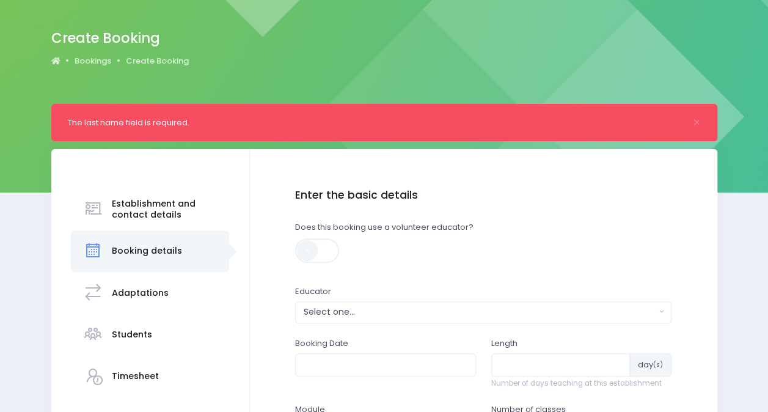
scroll to position [92, 0]
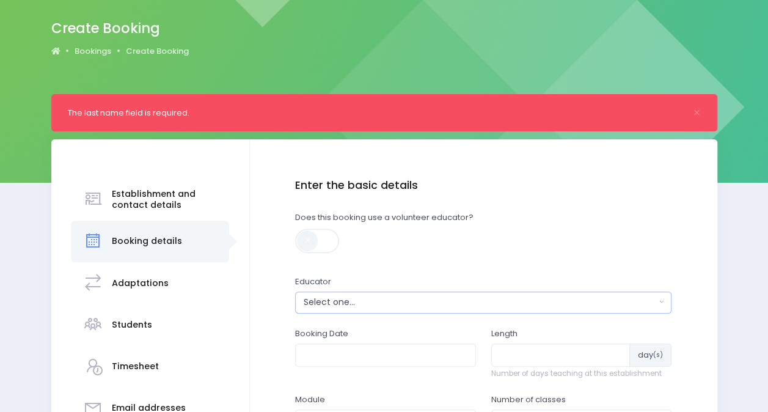
click at [347, 304] on div "Select one..." at bounding box center [480, 302] width 352 height 13
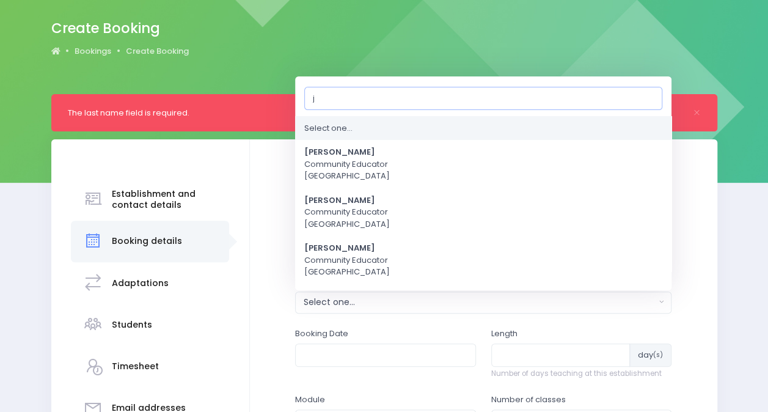
type input "je"
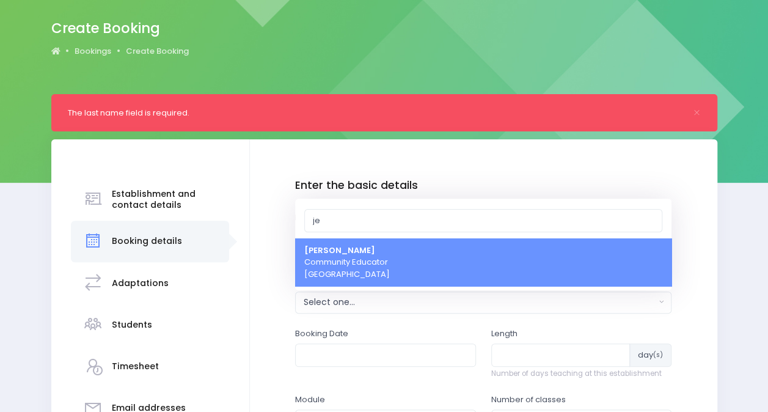
select select "351100"
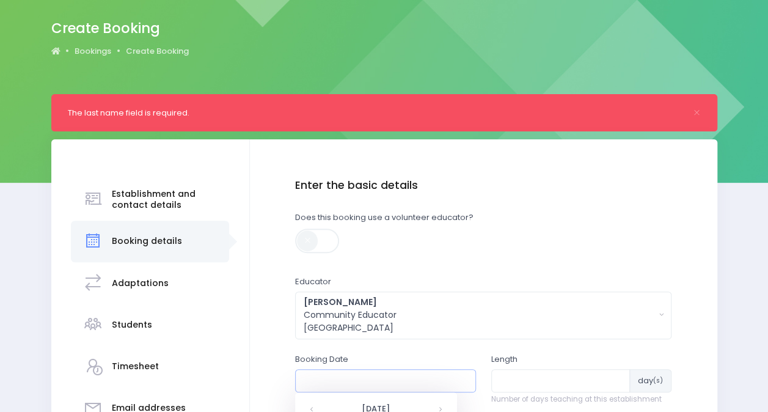
click at [354, 386] on input "text" at bounding box center [385, 380] width 181 height 23
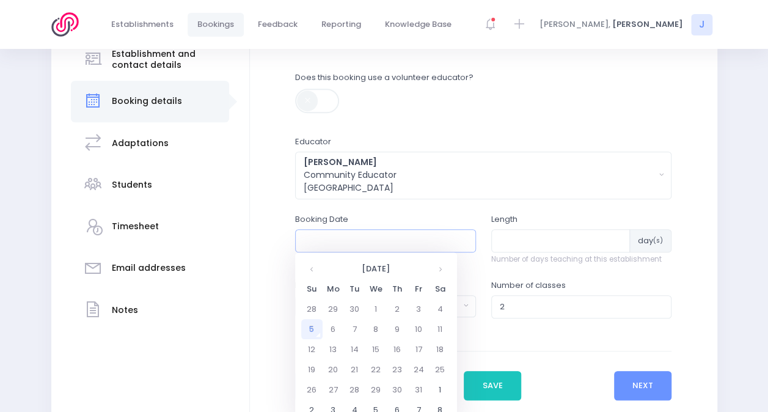
scroll to position [235, 0]
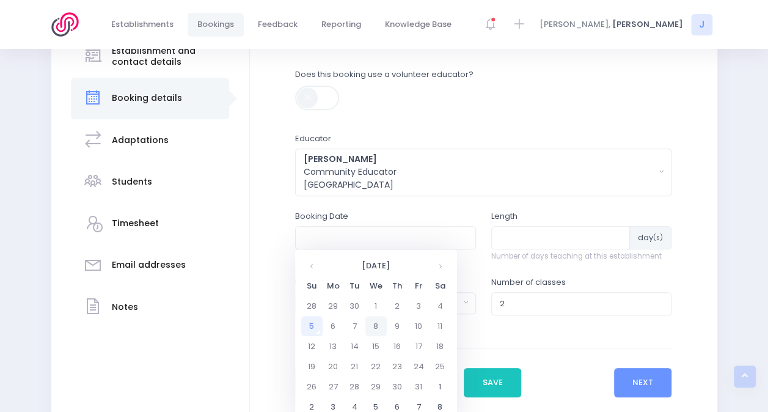
click at [378, 325] on td "8" at bounding box center [375, 326] width 21 height 20
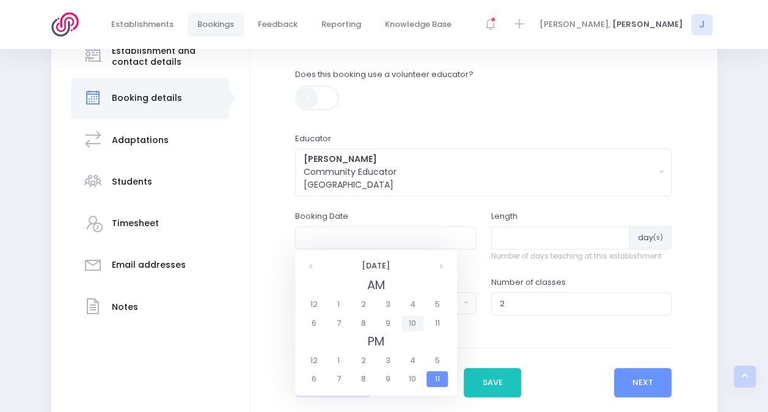
click at [412, 327] on span "10" at bounding box center [411, 323] width 21 height 16
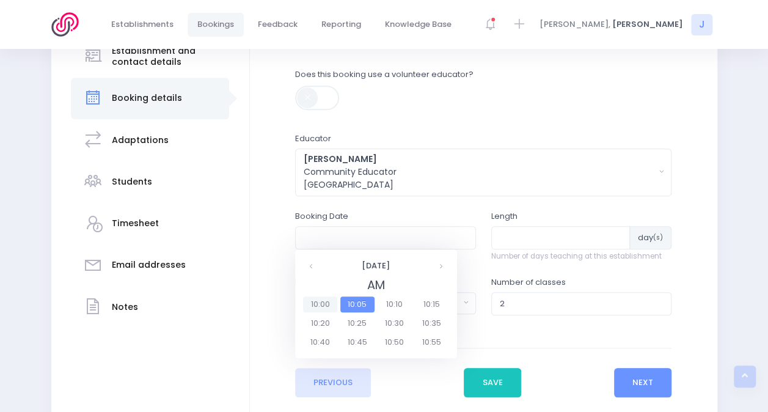
click at [321, 300] on span "10:00" at bounding box center [320, 304] width 34 height 16
type input "08/10/2025 10:00 AM"
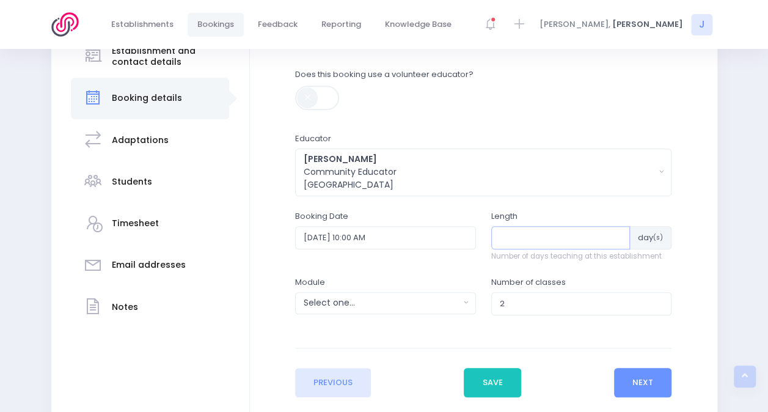
click at [528, 238] on input "number" at bounding box center [560, 237] width 139 height 23
type input "1"
click at [352, 299] on div "Select one..." at bounding box center [382, 302] width 156 height 13
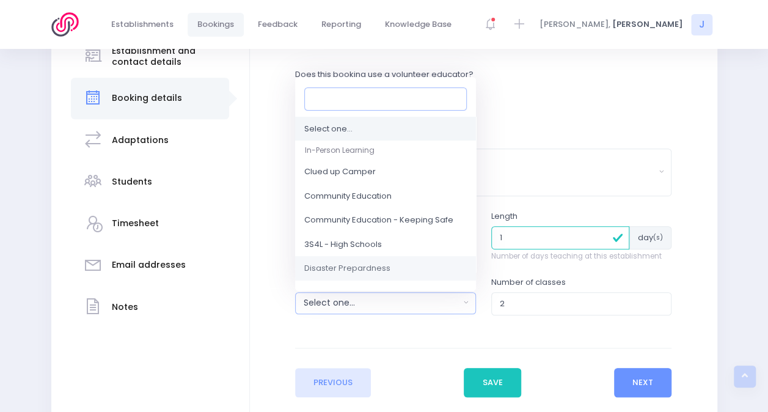
scroll to position [57, 0]
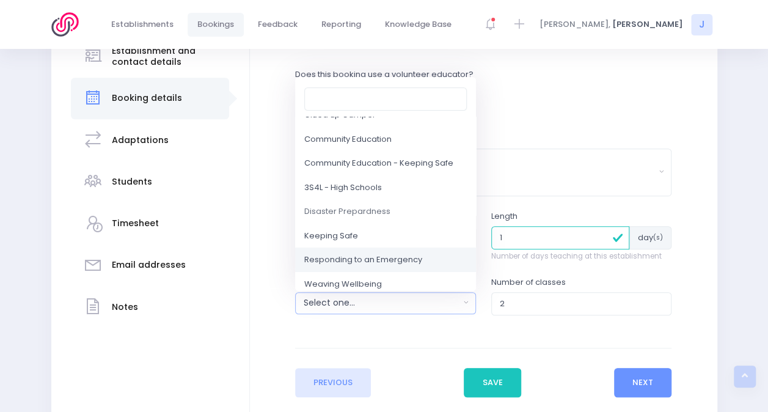
click at [366, 261] on span "Responding to an Emergency" at bounding box center [363, 259] width 118 height 12
select select "Responding to an Emergency"
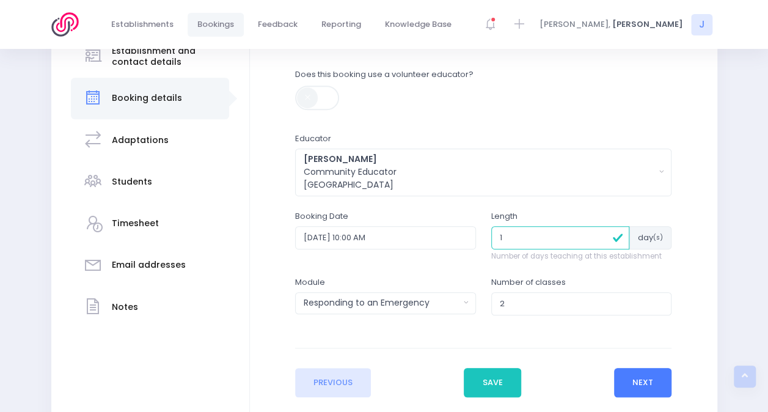
click at [637, 382] on button "Next" at bounding box center [643, 382] width 58 height 29
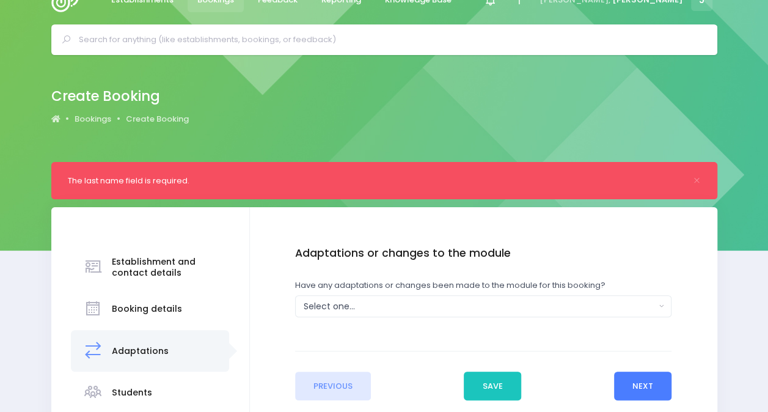
scroll to position [0, 0]
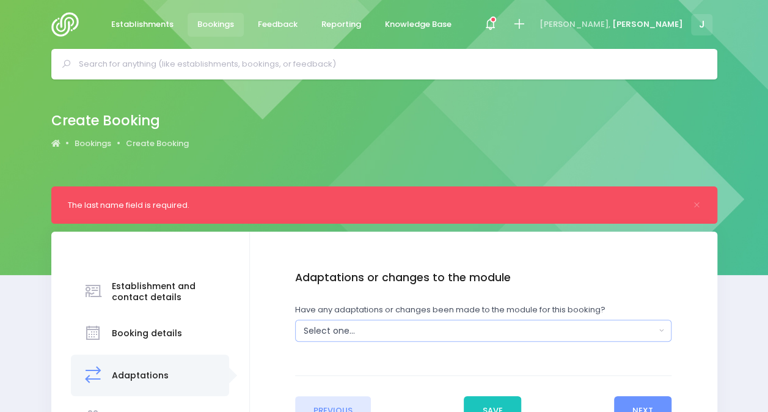
click at [415, 335] on div "Select one..." at bounding box center [480, 330] width 352 height 13
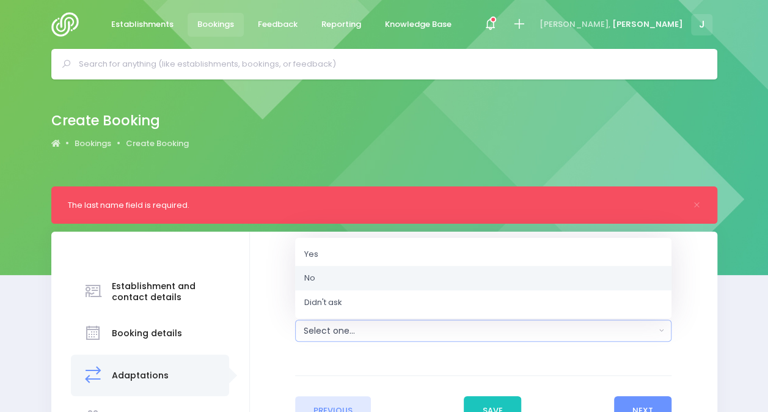
click at [388, 282] on link "No" at bounding box center [483, 278] width 376 height 24
select select "No"
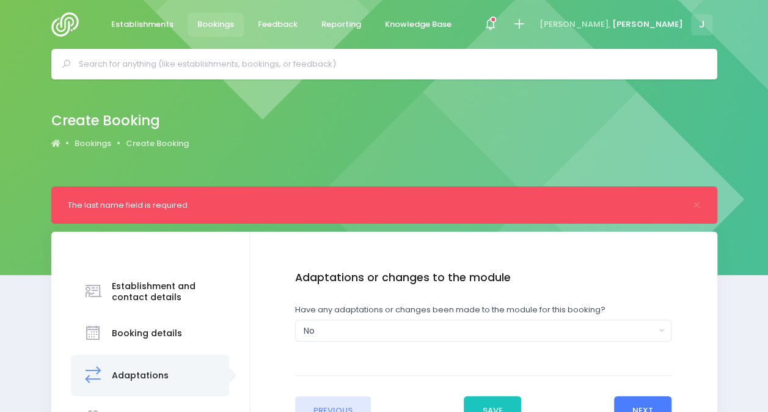
click at [642, 404] on button "Next" at bounding box center [643, 410] width 58 height 29
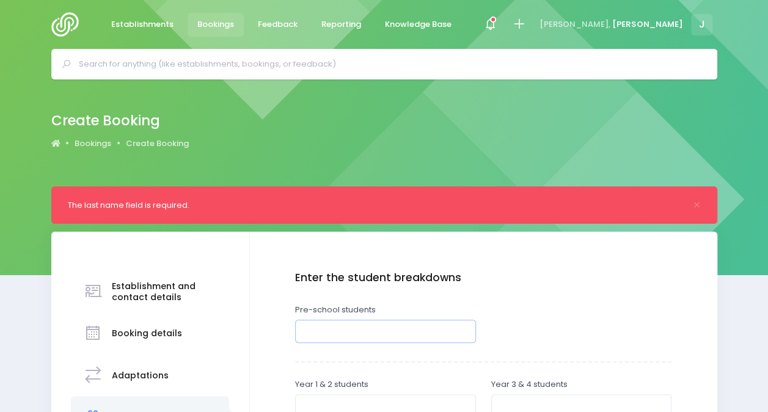
click at [436, 326] on input "number" at bounding box center [385, 330] width 181 height 23
type input "40"
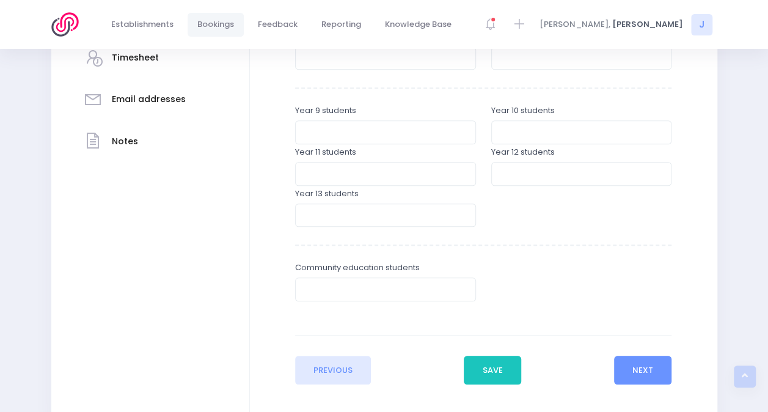
scroll to position [402, 0]
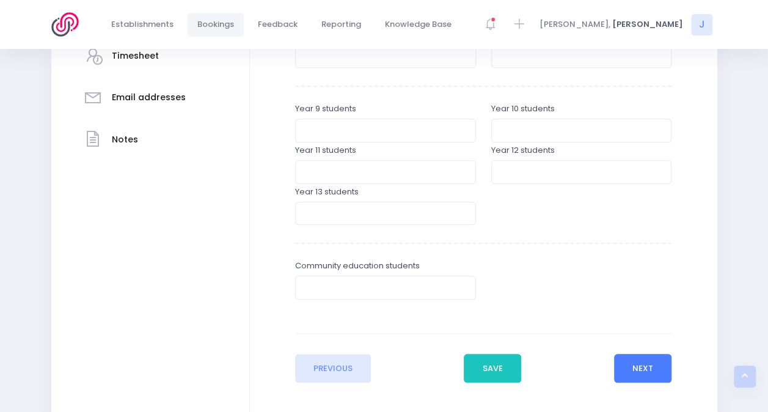
click at [653, 359] on button "Next" at bounding box center [643, 368] width 58 height 29
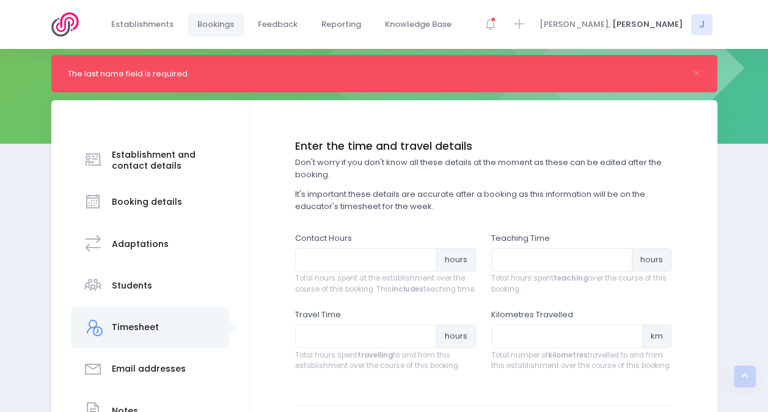
scroll to position [0, 0]
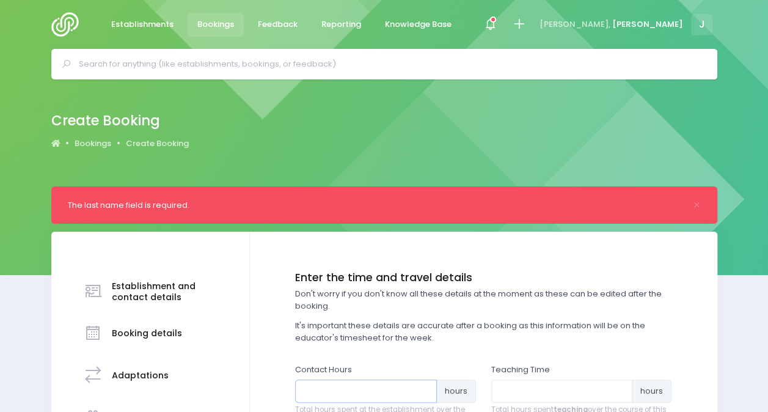
click at [410, 392] on input "number" at bounding box center [366, 390] width 142 height 23
type input "2"
click at [541, 395] on input "number" at bounding box center [562, 390] width 142 height 23
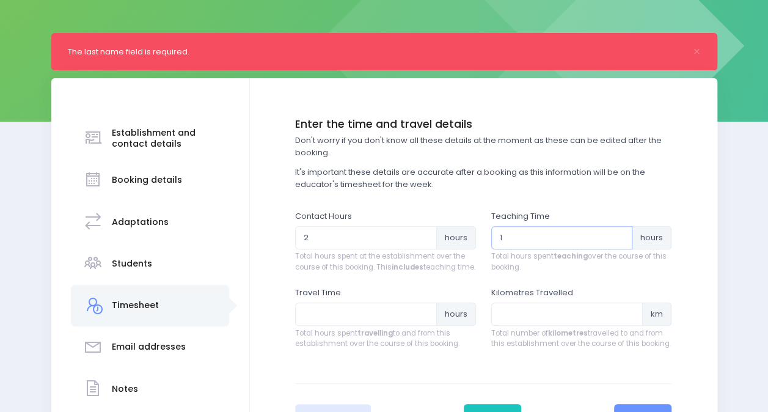
scroll to position [156, 0]
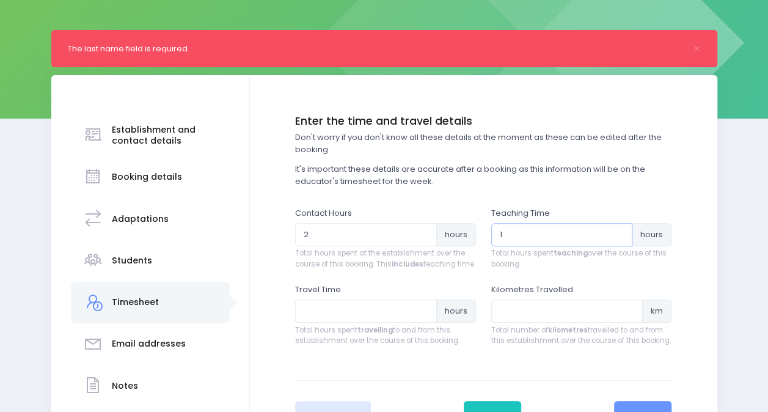
type input "1"
click at [365, 321] on input "number" at bounding box center [366, 310] width 142 height 23
type input "1"
click at [520, 322] on input "number" at bounding box center [567, 310] width 152 height 23
type input "25"
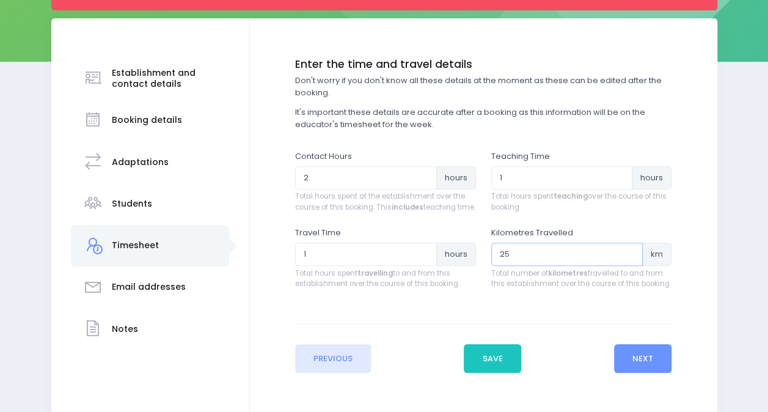
scroll to position [278, 0]
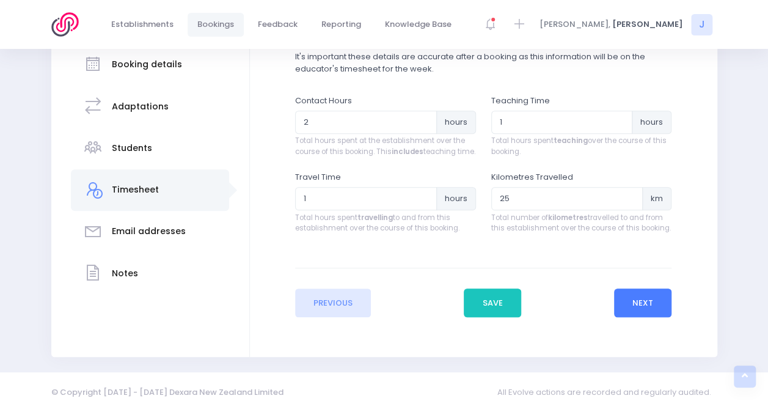
click at [634, 307] on button "Next" at bounding box center [643, 302] width 58 height 29
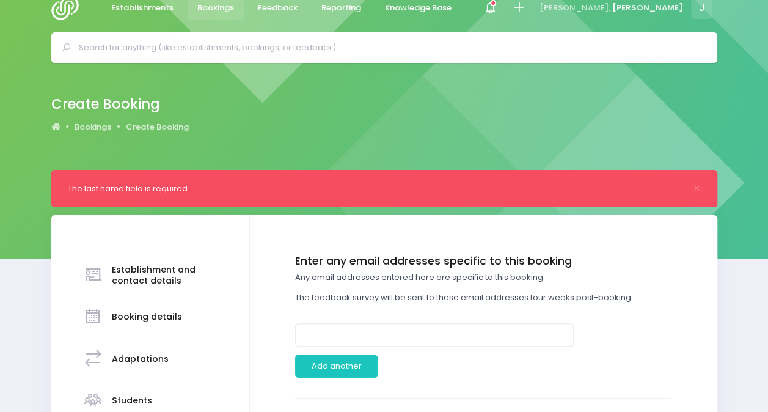
scroll to position [0, 0]
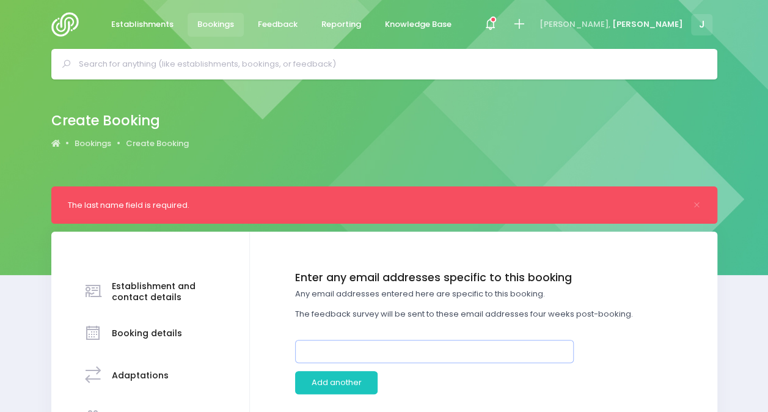
click at [442, 351] on input "email" at bounding box center [434, 351] width 278 height 23
paste input "stheliers@bearpark.co.nz"
type input "stheliers@bearpark.co.nz"
click at [465, 382] on div at bounding box center [532, 382] width 294 height 23
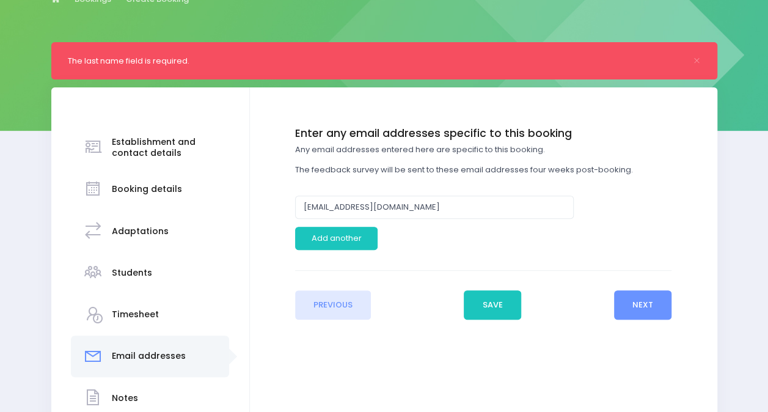
scroll to position [157, 0]
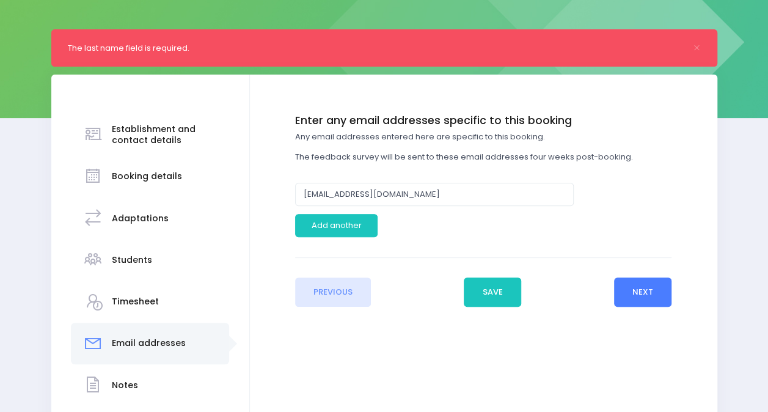
click at [649, 291] on button "Next" at bounding box center [643, 291] width 58 height 29
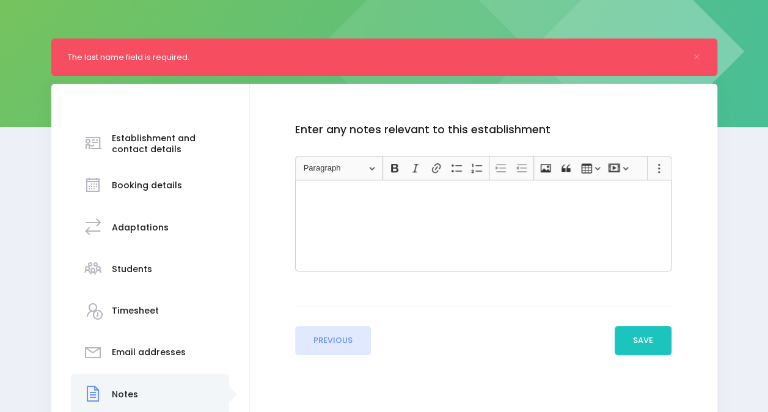
scroll to position [164, 0]
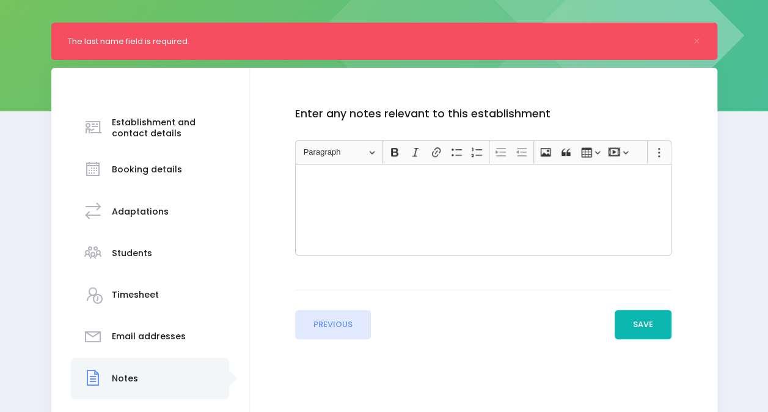
click at [652, 317] on button "Save" at bounding box center [642, 324] width 57 height 29
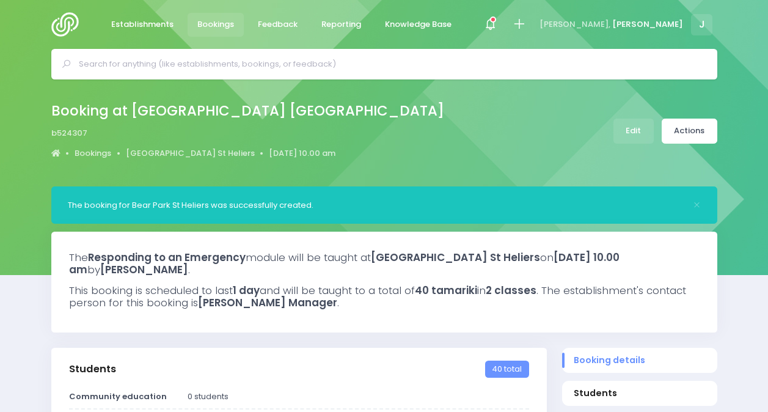
select select "5"
click at [688, 128] on link "Actions" at bounding box center [689, 130] width 56 height 25
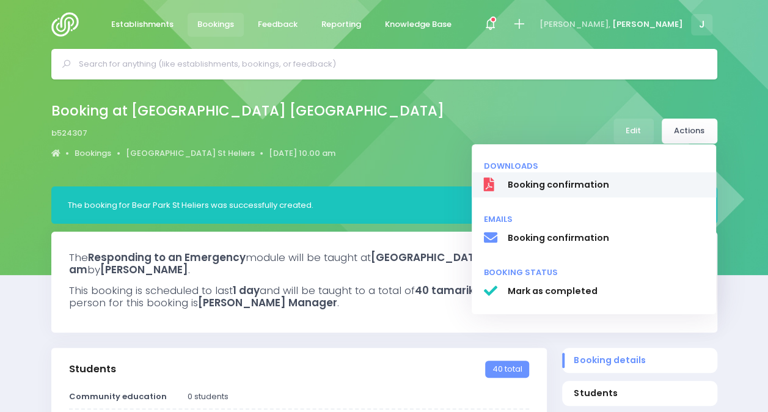
click at [640, 186] on span "Booking confirmation" at bounding box center [605, 184] width 197 height 13
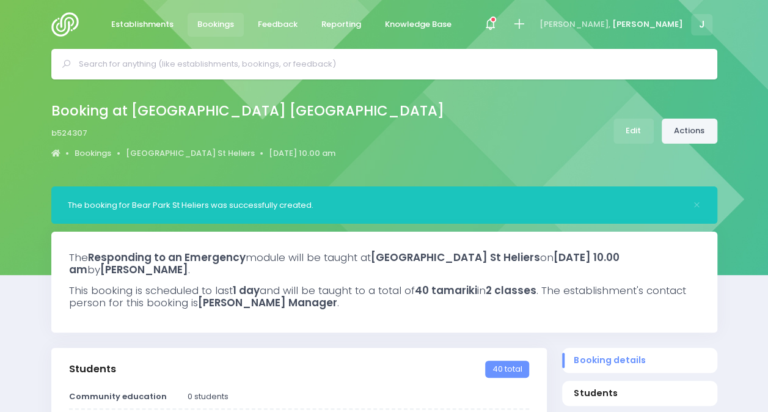
click at [682, 128] on link "Actions" at bounding box center [689, 130] width 56 height 25
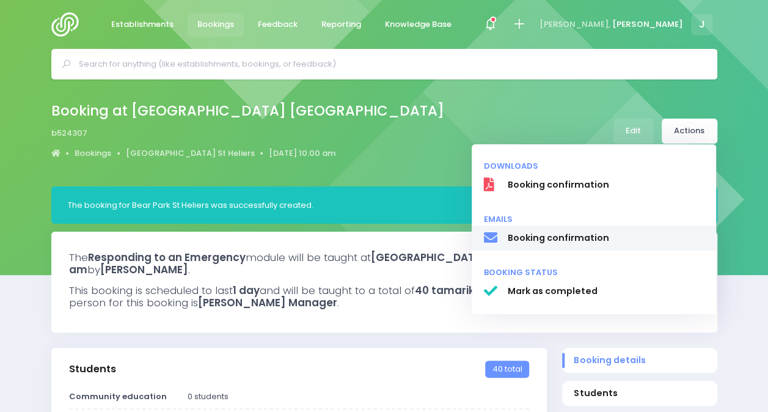
click at [618, 239] on span "Booking confirmation" at bounding box center [605, 237] width 197 height 13
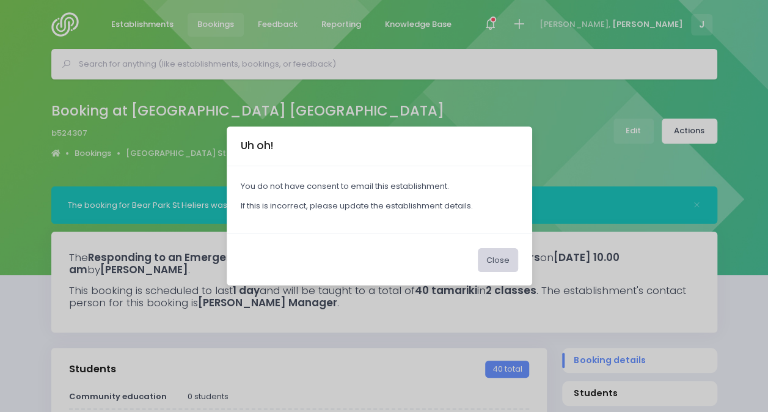
click at [486, 265] on button "Close" at bounding box center [498, 259] width 40 height 23
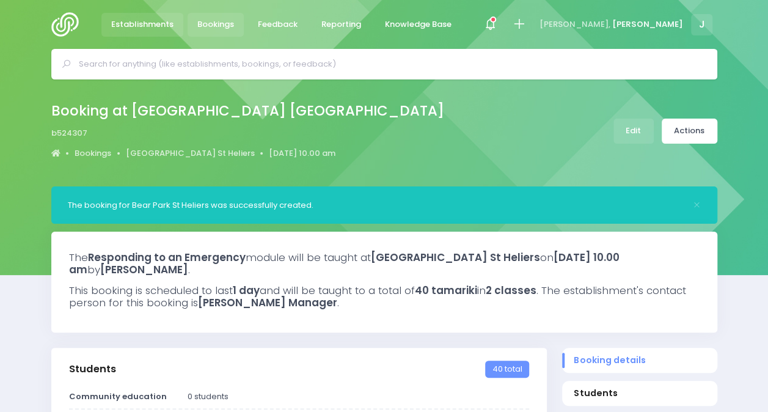
click at [169, 20] on span "Establishments" at bounding box center [142, 24] width 62 height 12
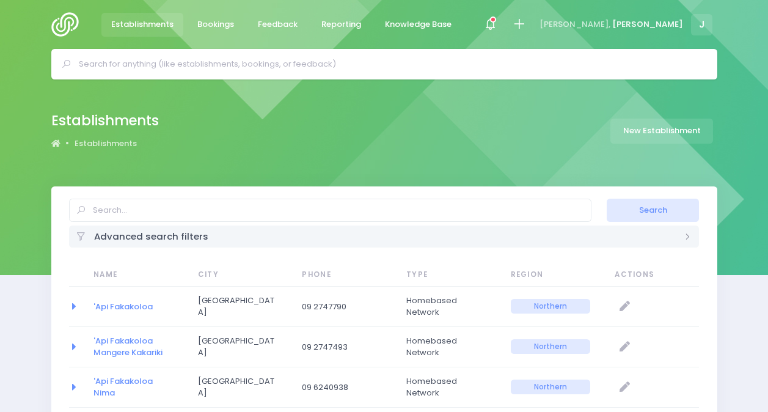
select select "20"
click at [182, 60] on input "text" at bounding box center [389, 64] width 621 height 18
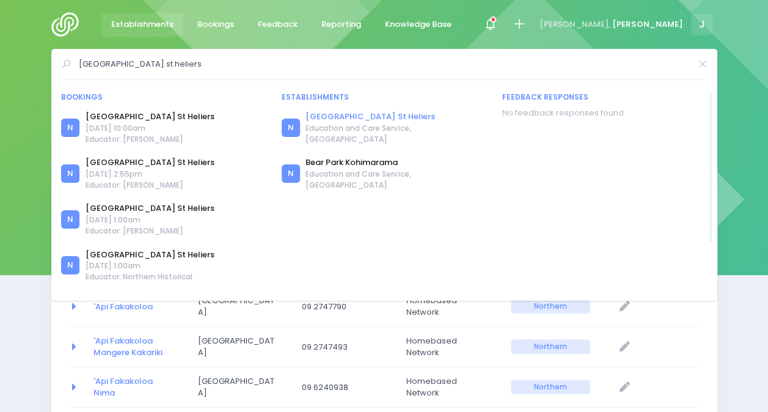
type input "[GEOGRAPHIC_DATA] st heliers"
click at [351, 117] on link "[GEOGRAPHIC_DATA] St Heliers" at bounding box center [395, 117] width 181 height 12
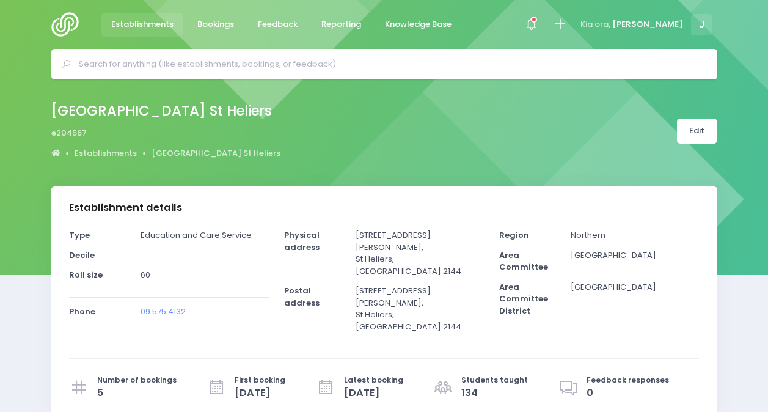
select select "5"
click at [704, 132] on link "Edit" at bounding box center [697, 130] width 40 height 25
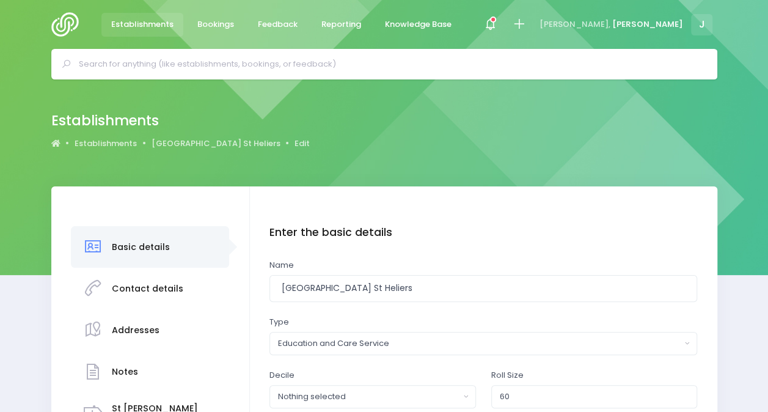
scroll to position [173, 0]
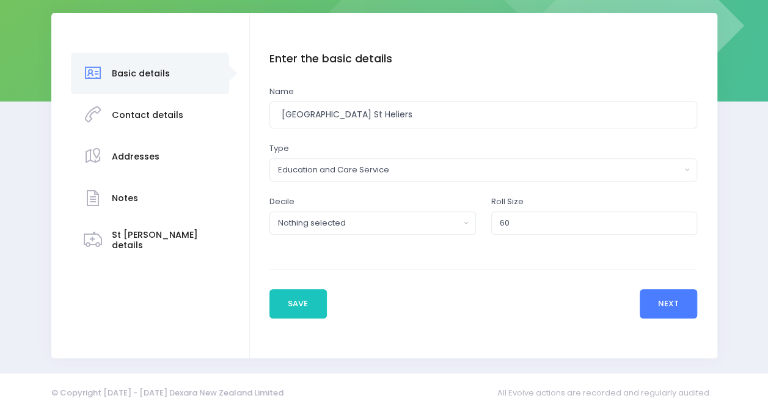
click at [681, 299] on button "Next" at bounding box center [668, 303] width 58 height 29
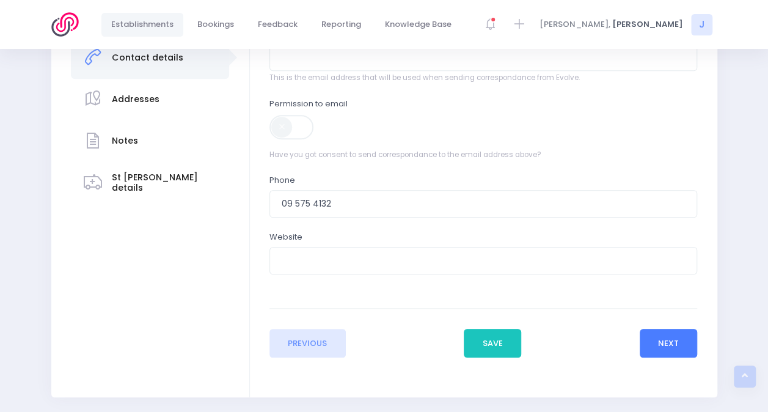
scroll to position [235, 0]
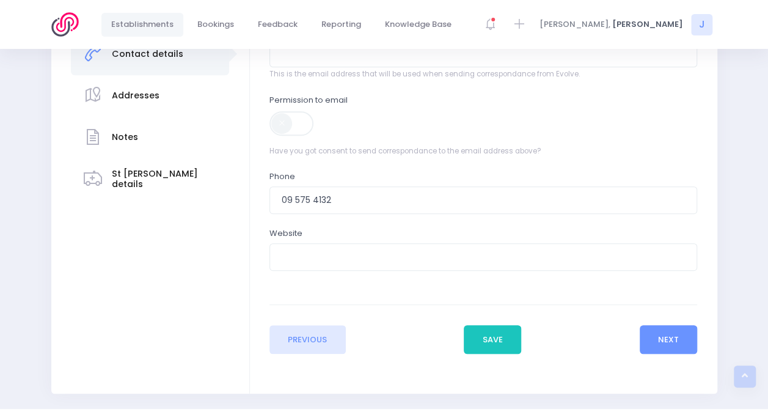
click at [299, 125] on span at bounding box center [292, 123] width 46 height 24
click at [338, 62] on input "email" at bounding box center [483, 53] width 428 height 27
paste input "[EMAIL_ADDRESS][DOMAIN_NAME]"
type input "[EMAIL_ADDRESS][DOMAIN_NAME]"
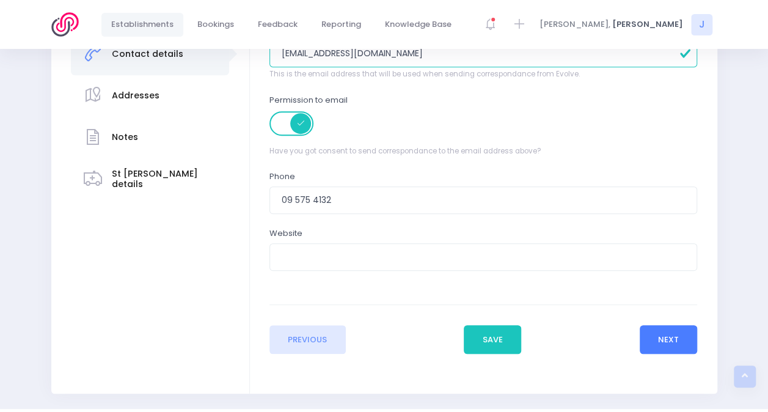
click at [663, 343] on button "Next" at bounding box center [668, 339] width 58 height 29
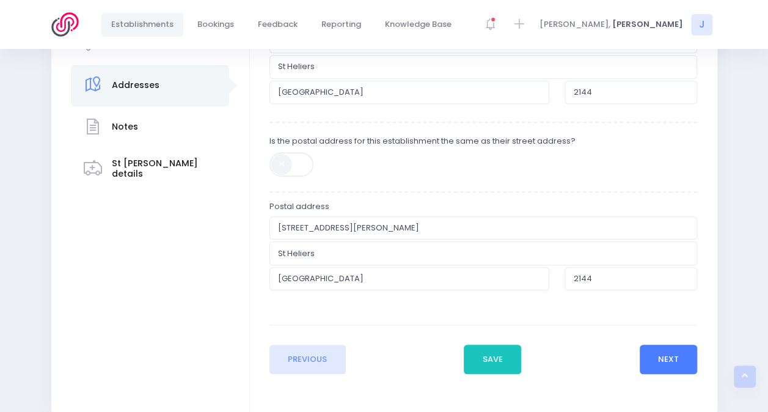
scroll to position [250, 0]
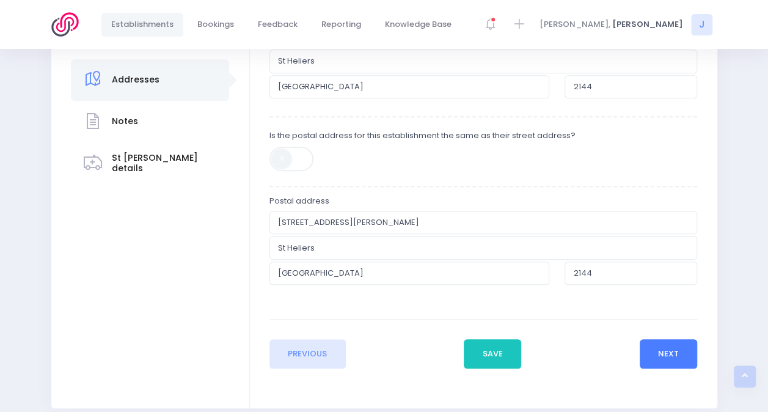
click at [658, 342] on button "Next" at bounding box center [668, 353] width 58 height 29
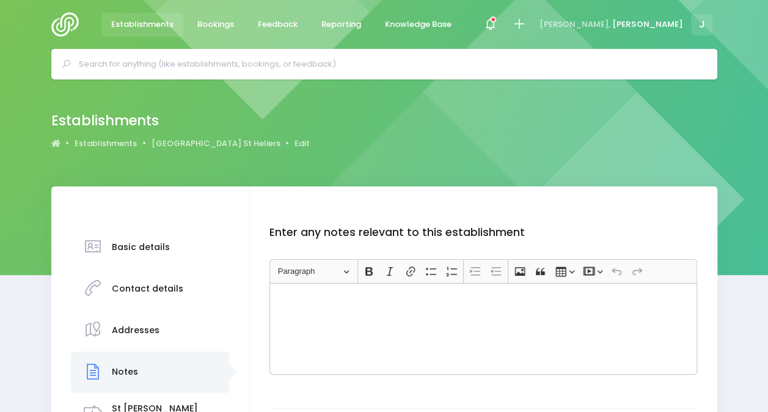
scroll to position [139, 0]
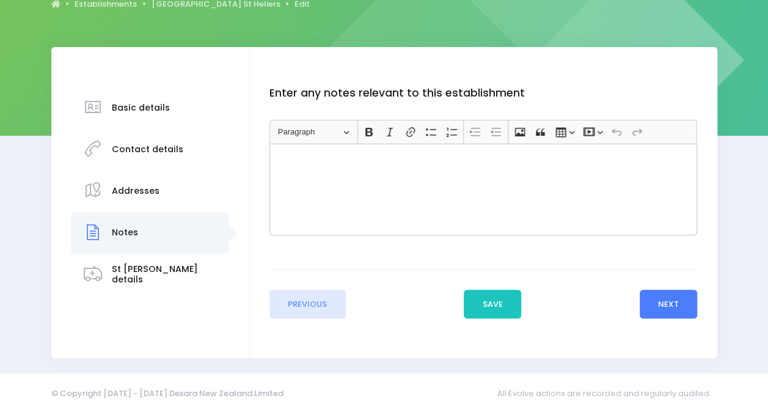
click at [672, 299] on button "Next" at bounding box center [668, 303] width 58 height 29
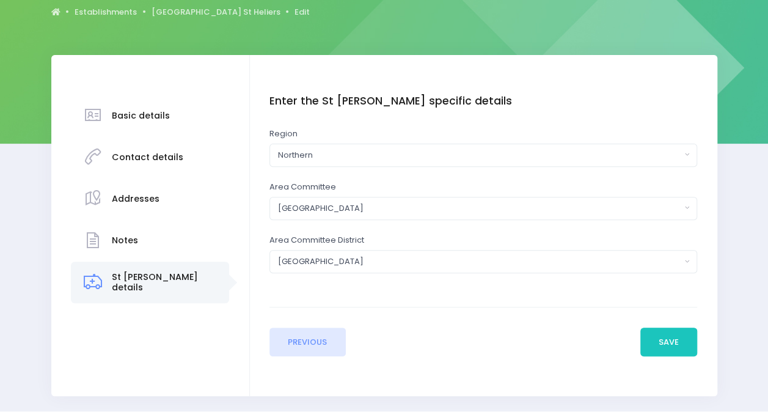
scroll to position [169, 0]
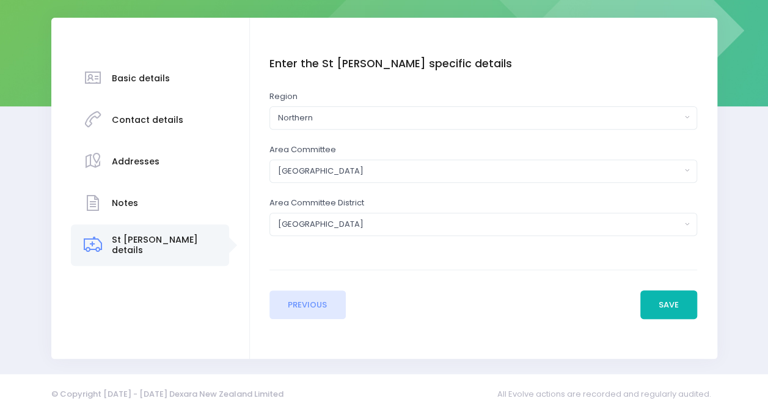
click at [666, 291] on button "Save" at bounding box center [668, 304] width 57 height 29
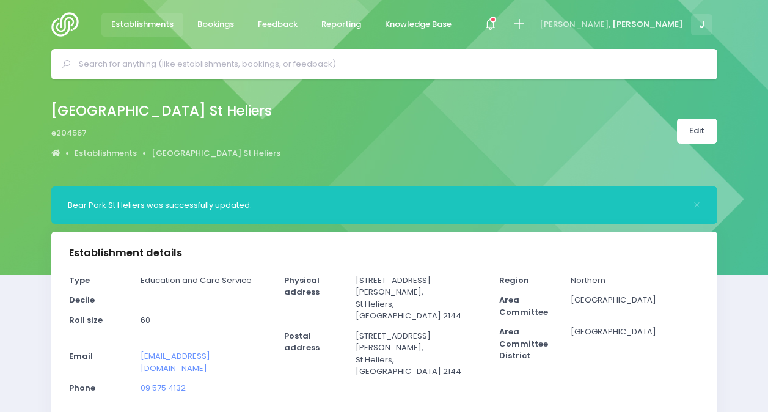
select select "5"
click at [213, 18] on link "Bookings" at bounding box center [215, 25] width 57 height 24
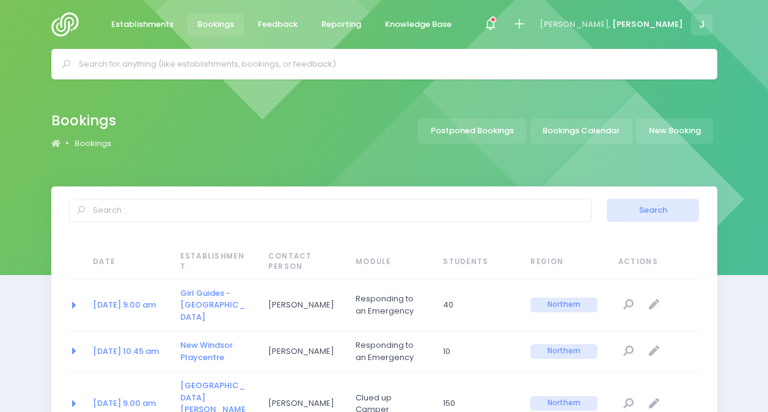
select select "20"
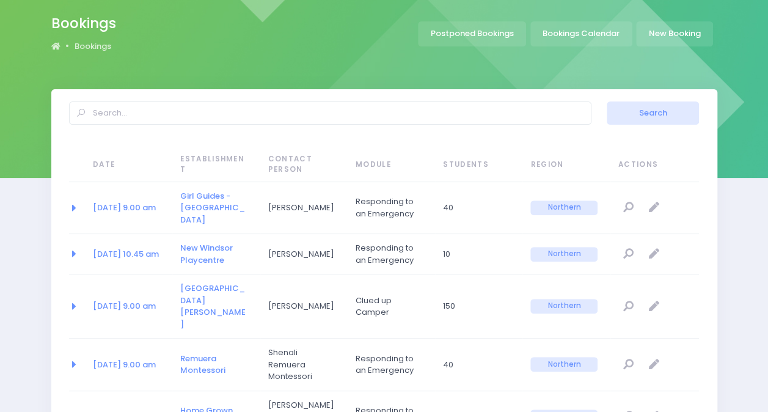
scroll to position [99, 0]
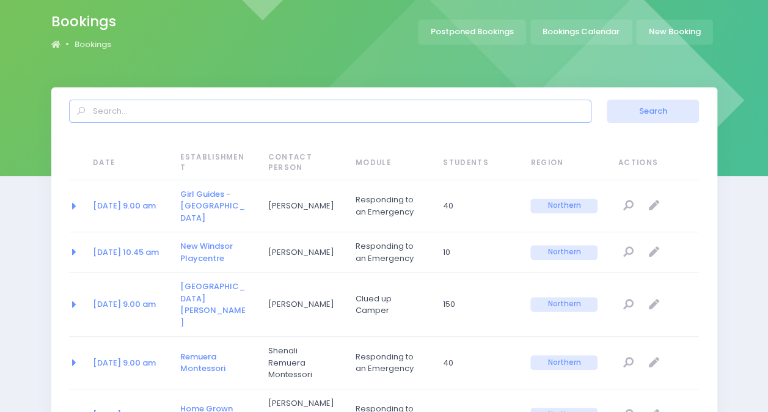
click at [210, 110] on input "text" at bounding box center [330, 111] width 522 height 23
type input "s"
type input "bearpark"
click at [606, 100] on button "Search" at bounding box center [652, 111] width 92 height 23
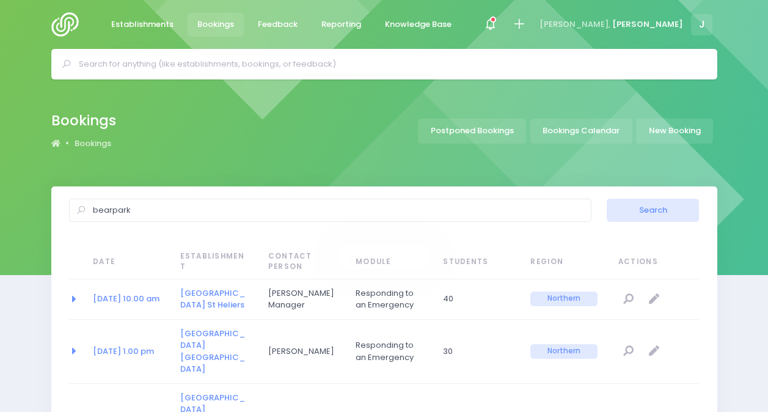
select select "20"
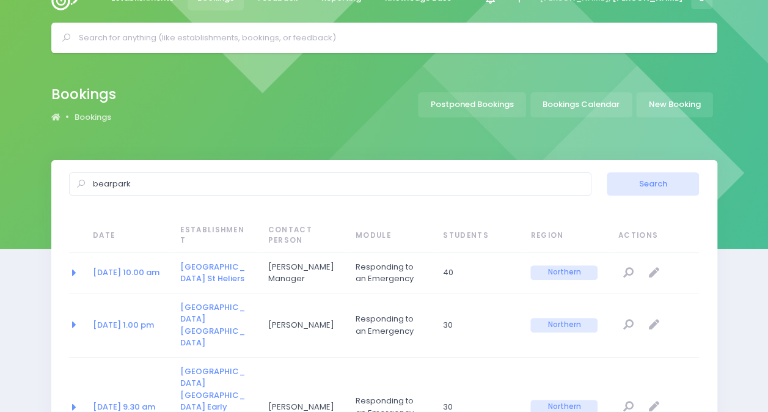
scroll to position [32, 0]
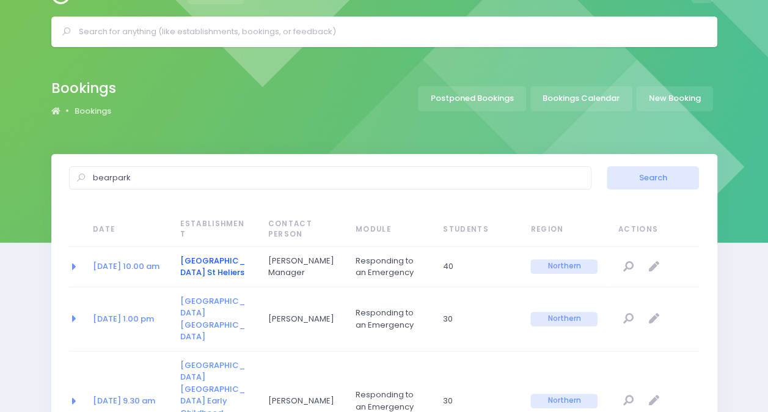
click at [214, 255] on link "[GEOGRAPHIC_DATA] St Heliers" at bounding box center [212, 267] width 65 height 24
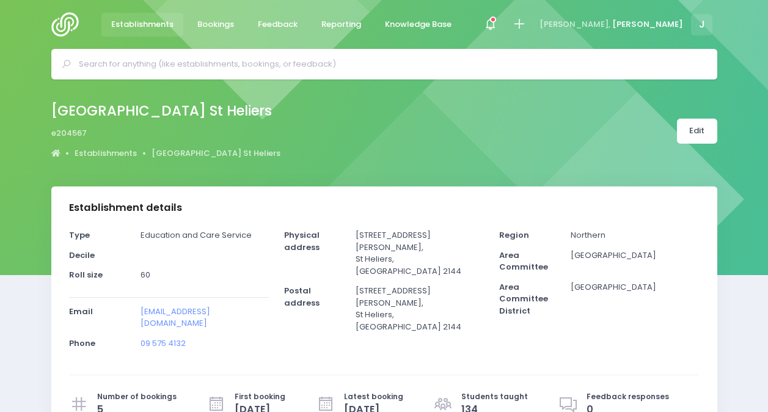
select select "5"
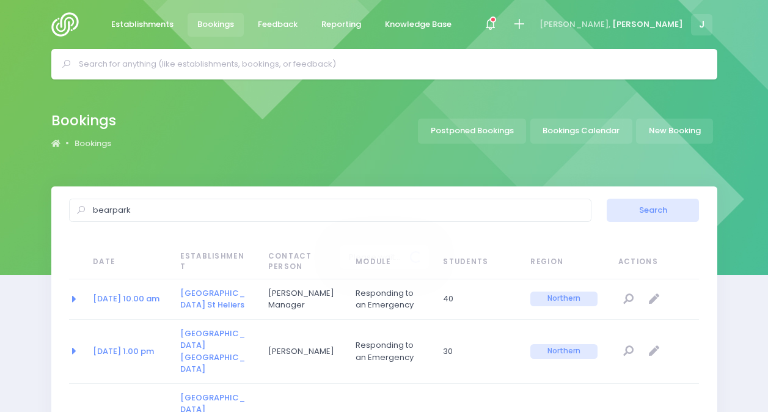
select select "20"
click at [135, 296] on link "[DATE] 10.00 am" at bounding box center [126, 299] width 67 height 12
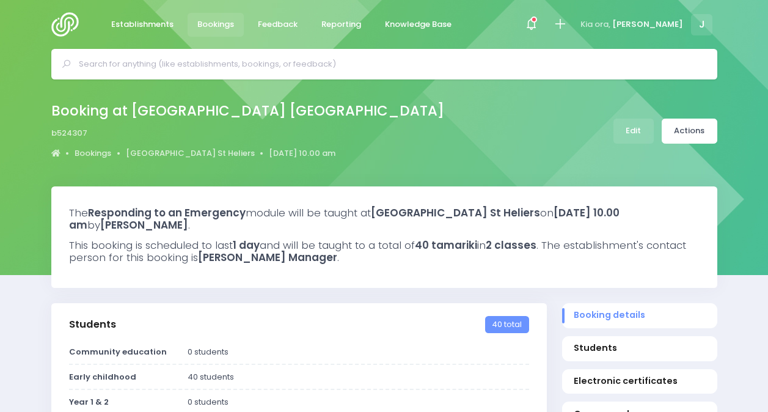
select select "5"
click at [699, 132] on link "Actions" at bounding box center [689, 130] width 56 height 25
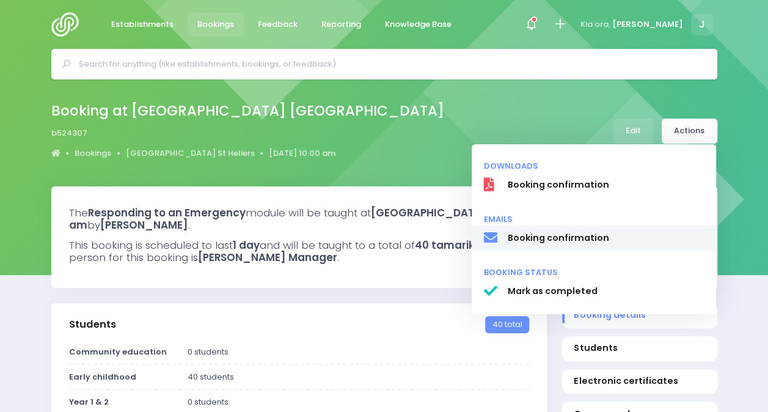
click at [586, 243] on span "Booking confirmation" at bounding box center [605, 237] width 197 height 13
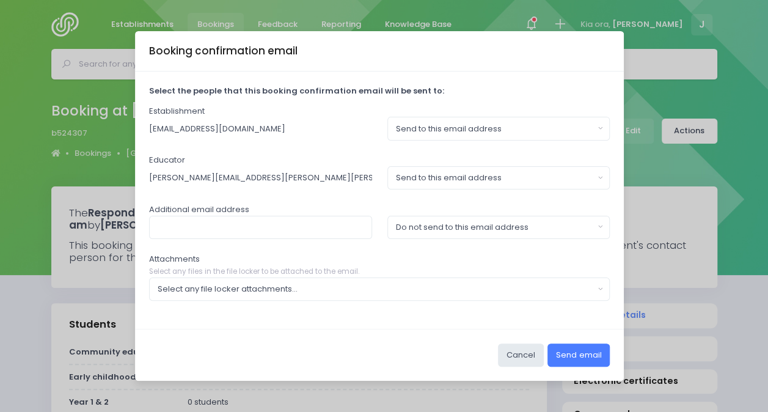
click at [565, 355] on button "Send email" at bounding box center [578, 354] width 62 height 23
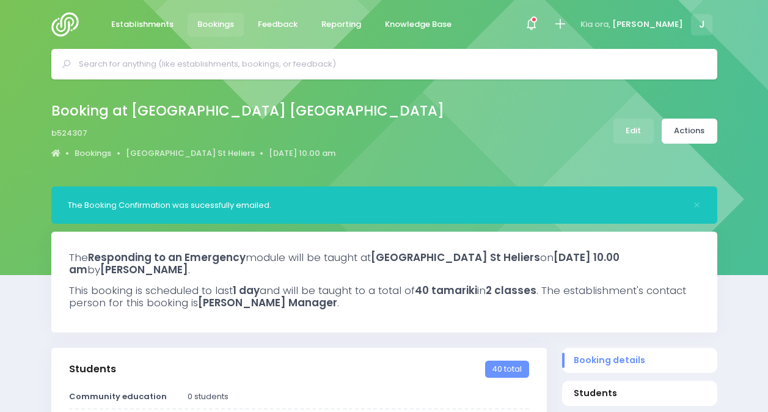
select select "5"
